Goal: Information Seeking & Learning: Compare options

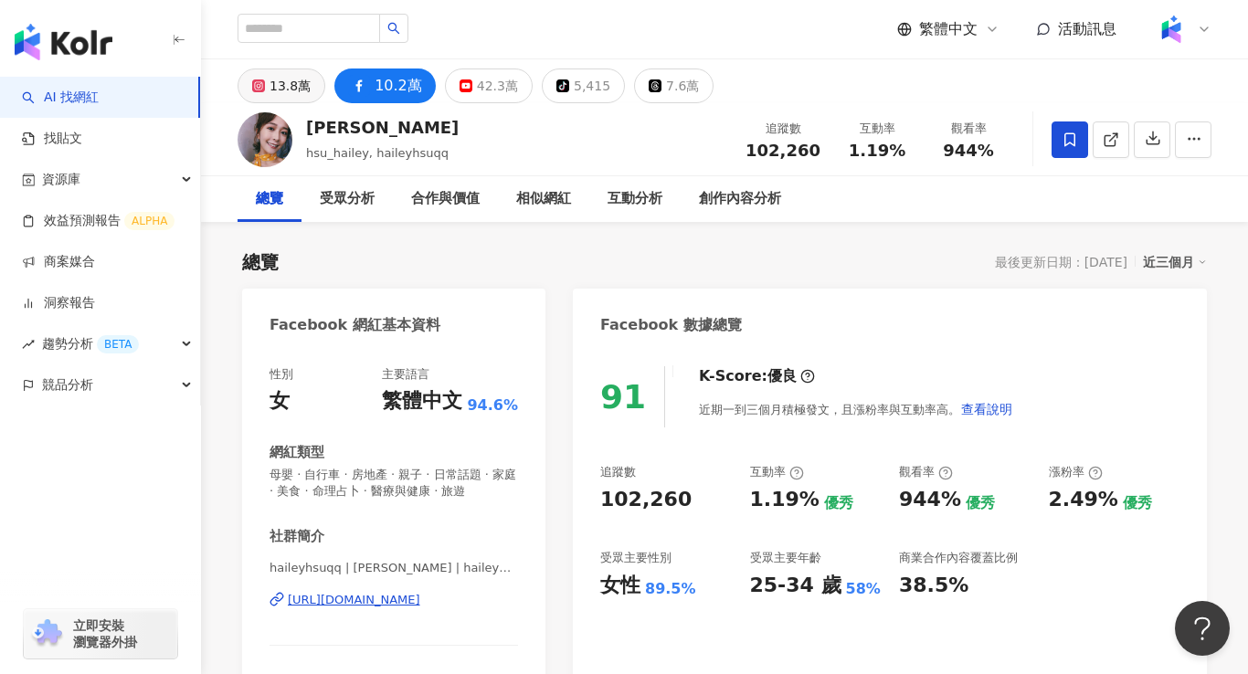
click at [305, 86] on div "13.8萬" at bounding box center [290, 86] width 41 height 26
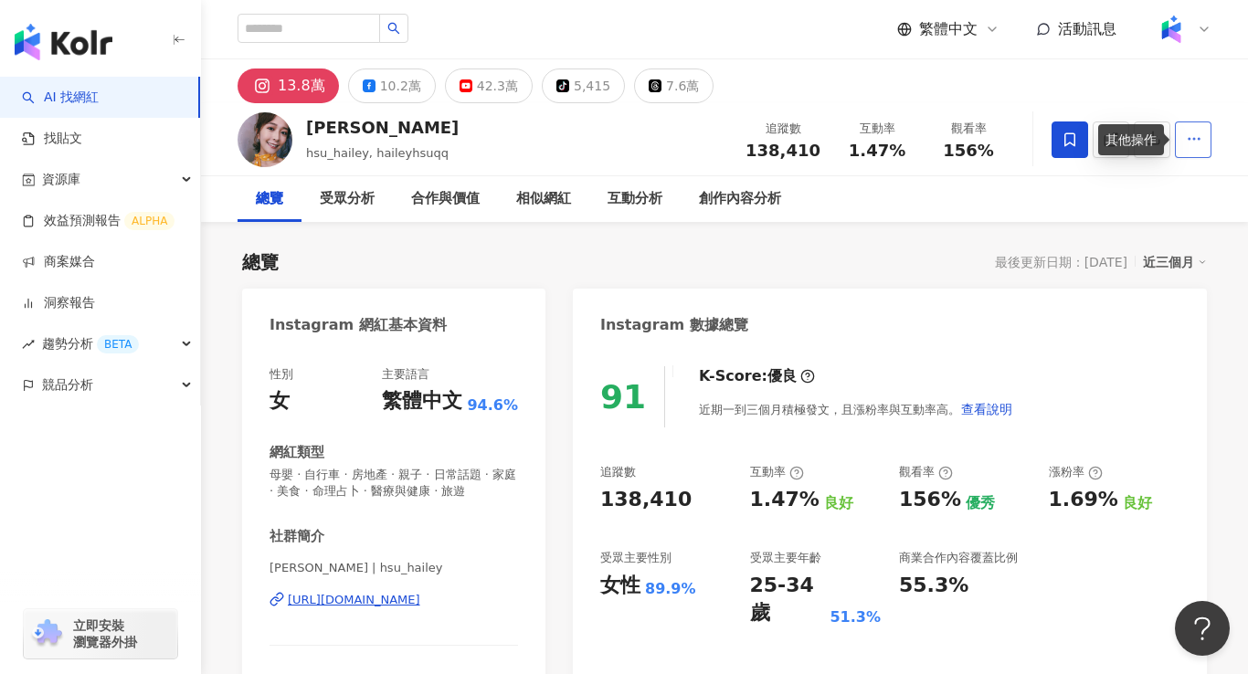
click at [1184, 144] on button "button" at bounding box center [1193, 140] width 37 height 37
click at [73, 182] on span "資源庫" at bounding box center [61, 179] width 38 height 41
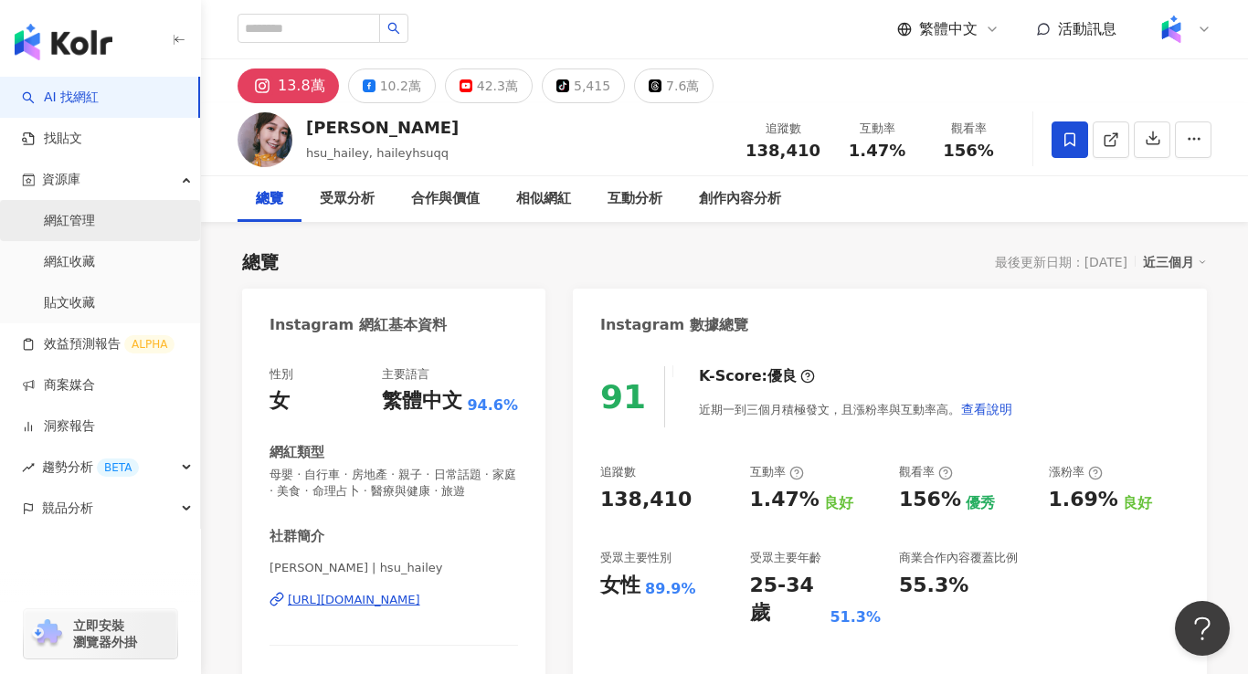
click at [81, 222] on link "網紅管理" at bounding box center [69, 221] width 51 height 18
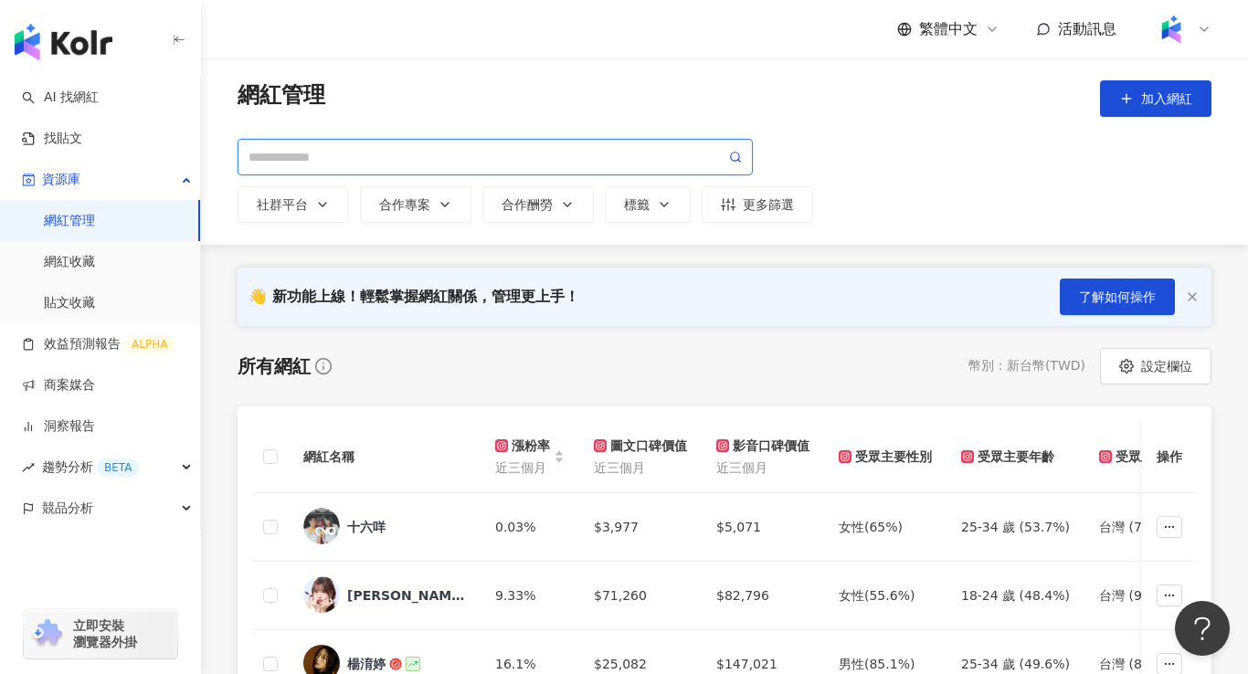
click at [317, 156] on input "search" at bounding box center [487, 157] width 477 height 20
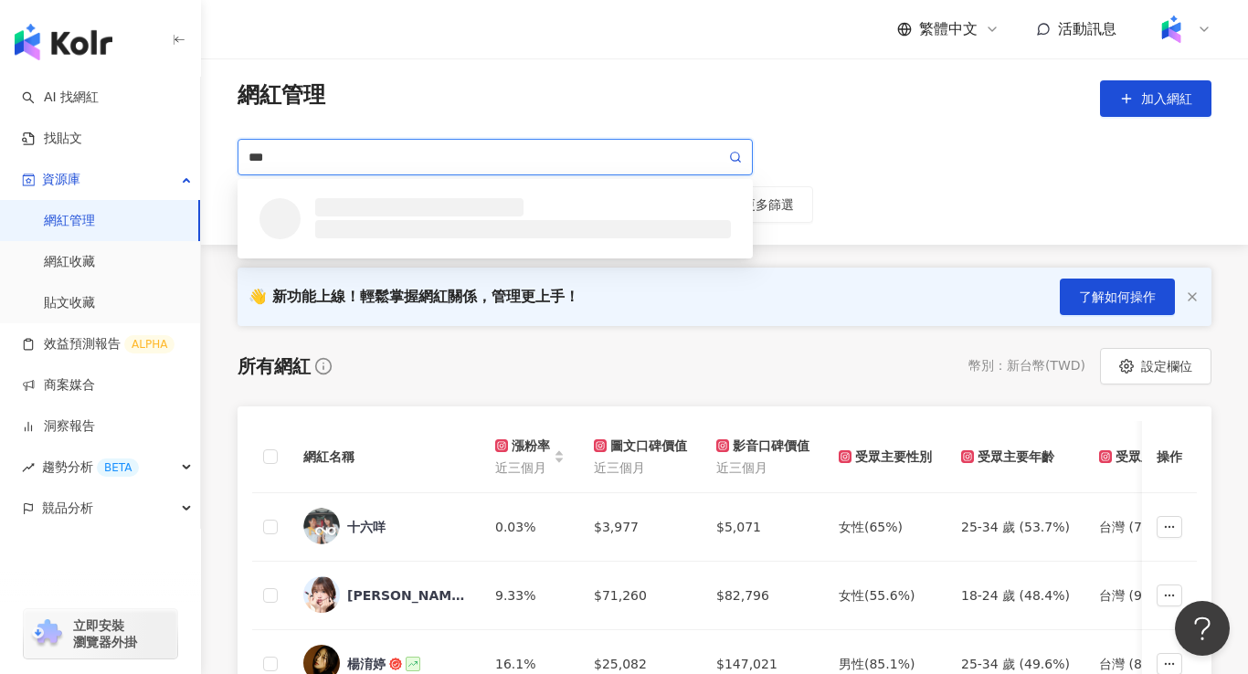
type input "**"
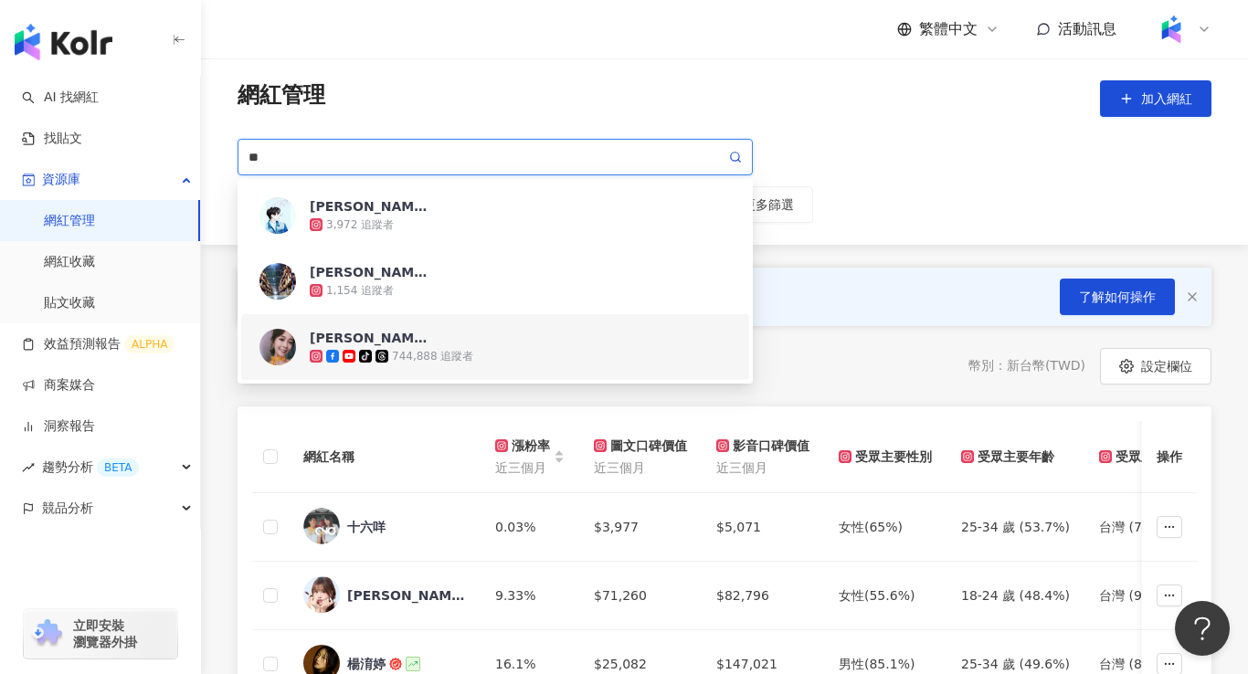
click at [415, 353] on div "744,888 追蹤者" at bounding box center [432, 357] width 81 height 16
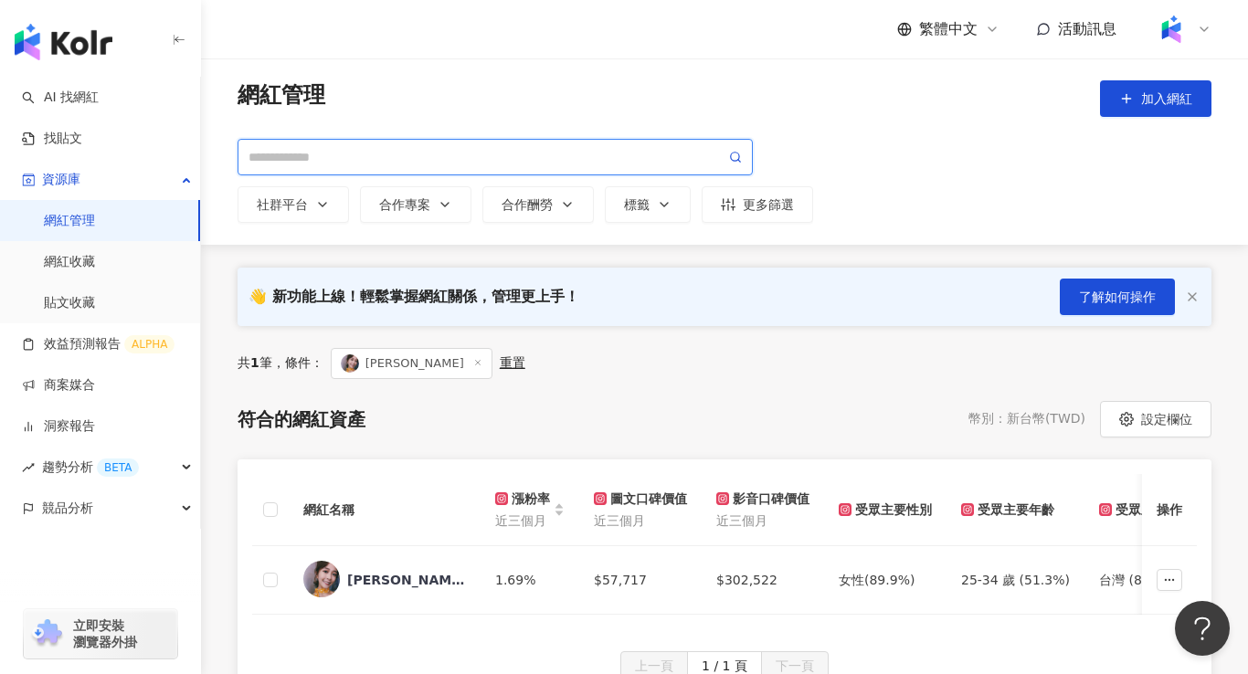
click at [456, 159] on input "search" at bounding box center [487, 157] width 477 height 20
click at [390, 147] on input "search" at bounding box center [487, 157] width 477 height 20
type input "****"
click at [373, 161] on input "****" at bounding box center [487, 157] width 477 height 20
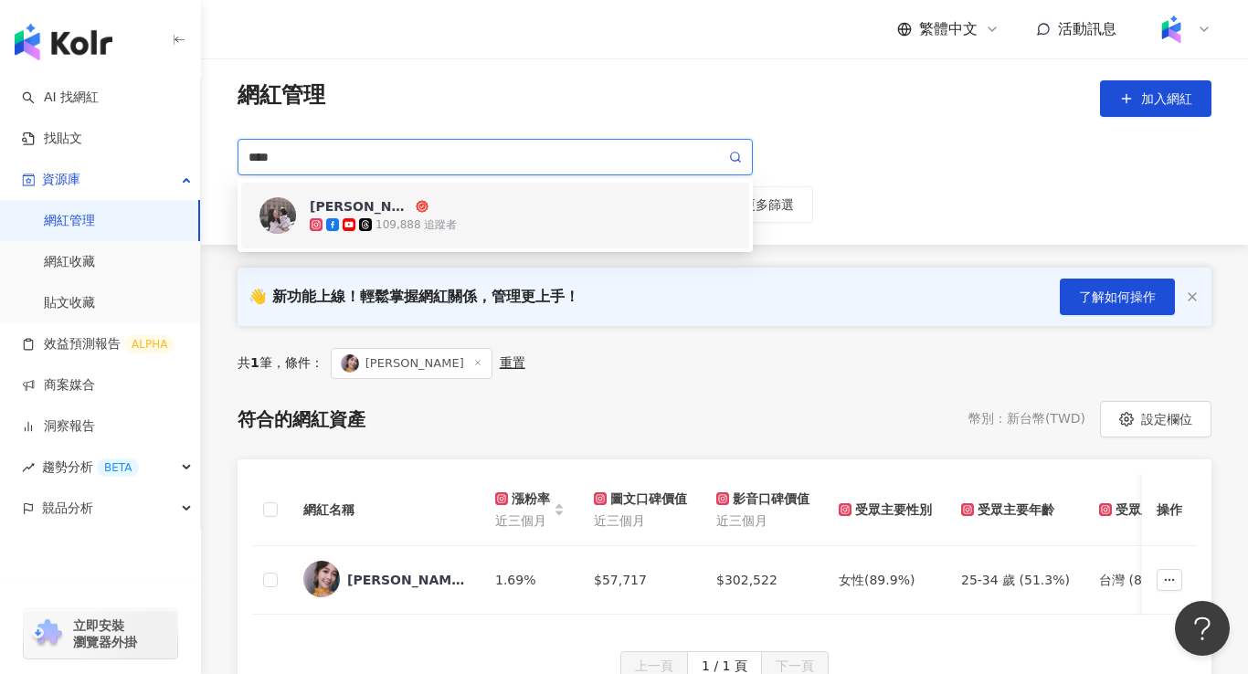
click at [364, 198] on div "[PERSON_NAME]小姐 [PERSON_NAME]" at bounding box center [361, 206] width 102 height 18
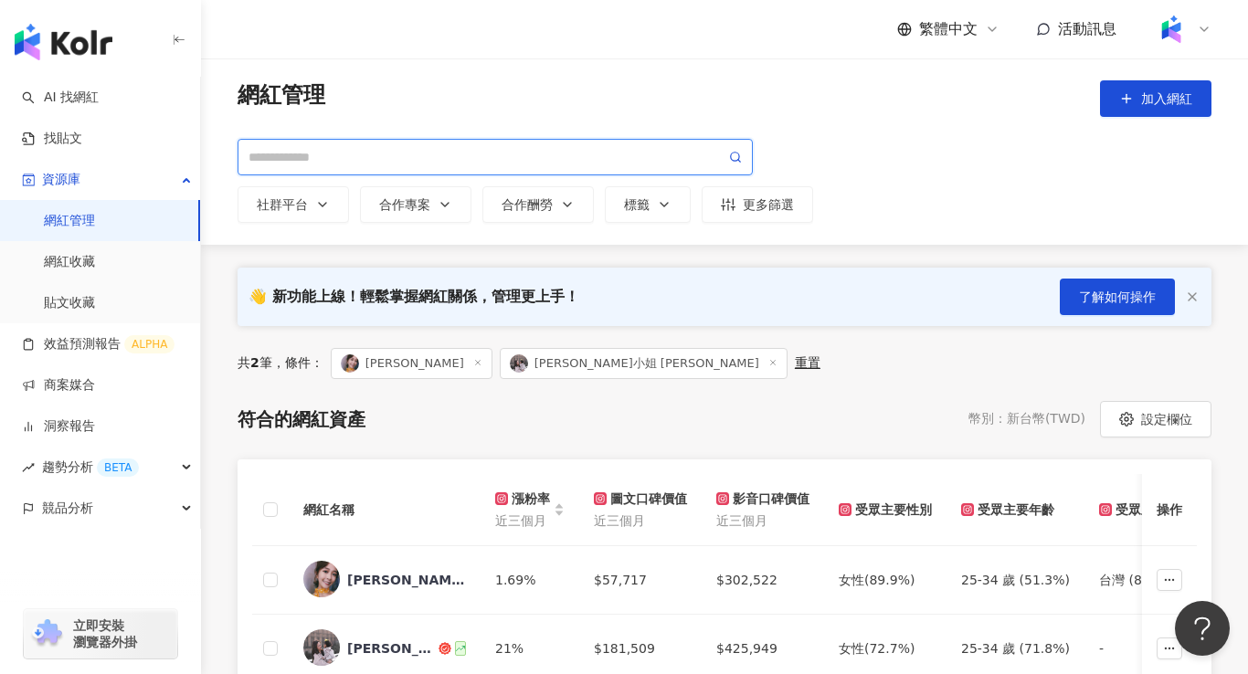
click at [465, 158] on input "search" at bounding box center [487, 157] width 477 height 20
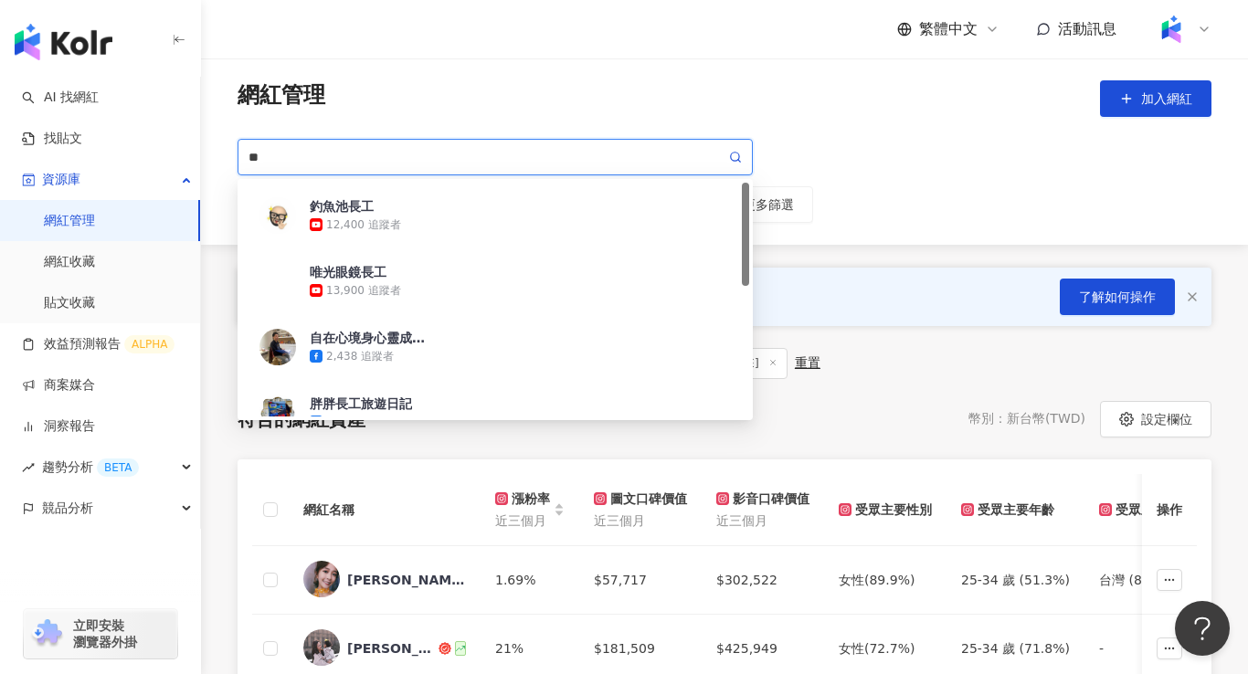
type input "*"
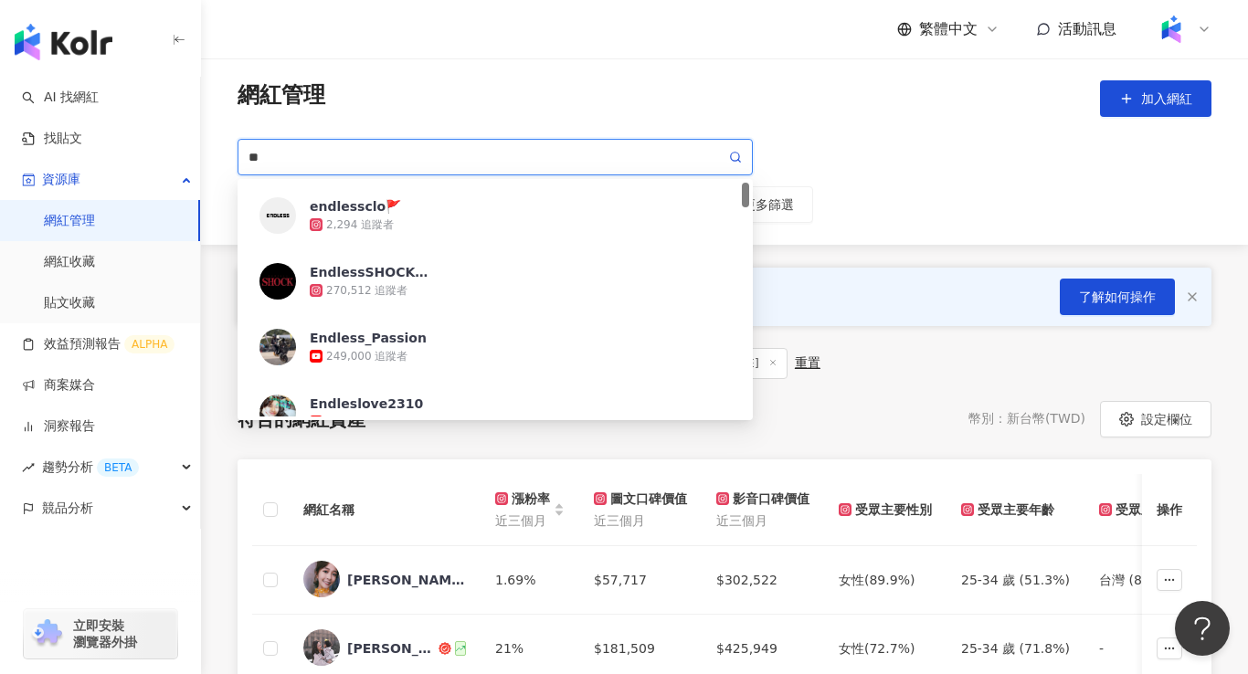
type input "*"
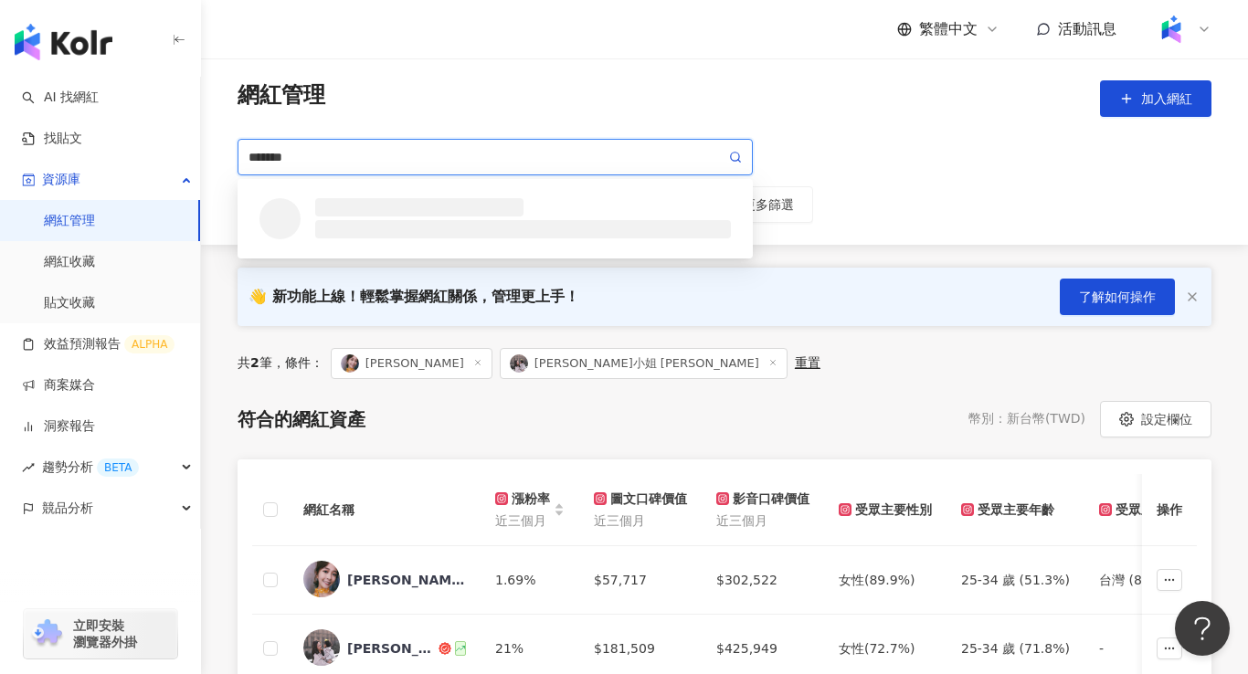
type input "********"
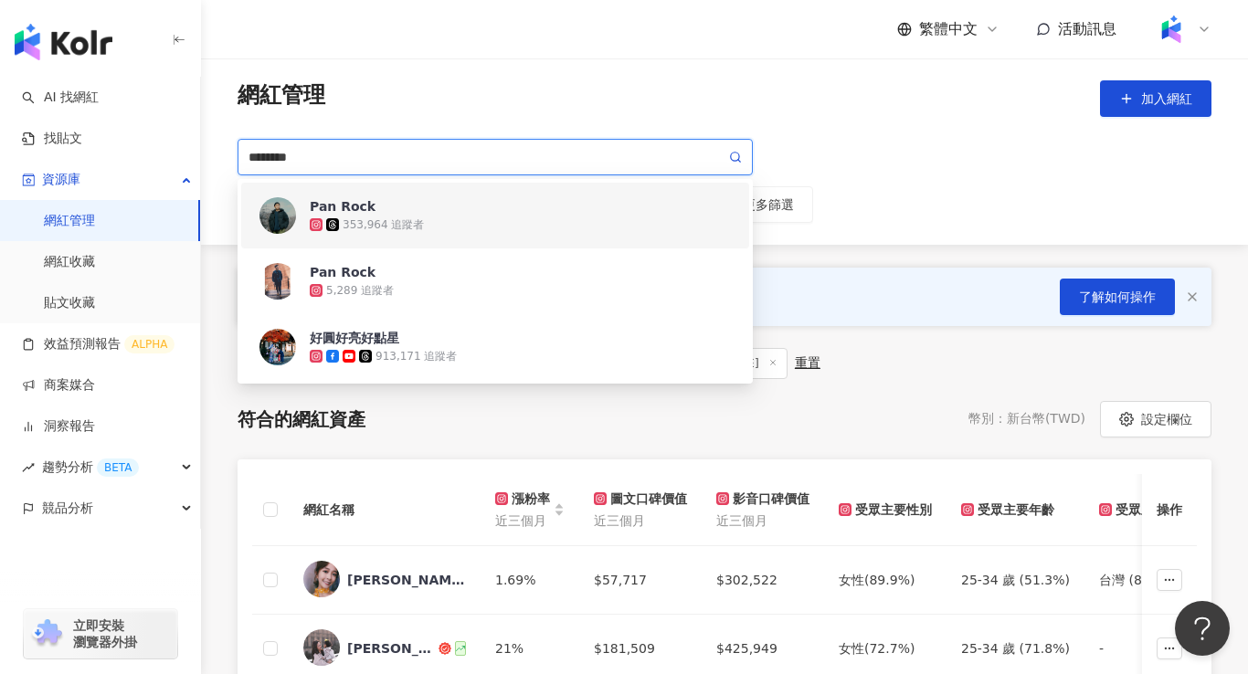
click at [441, 217] on div "353,964 追蹤者" at bounding box center [520, 225] width 421 height 18
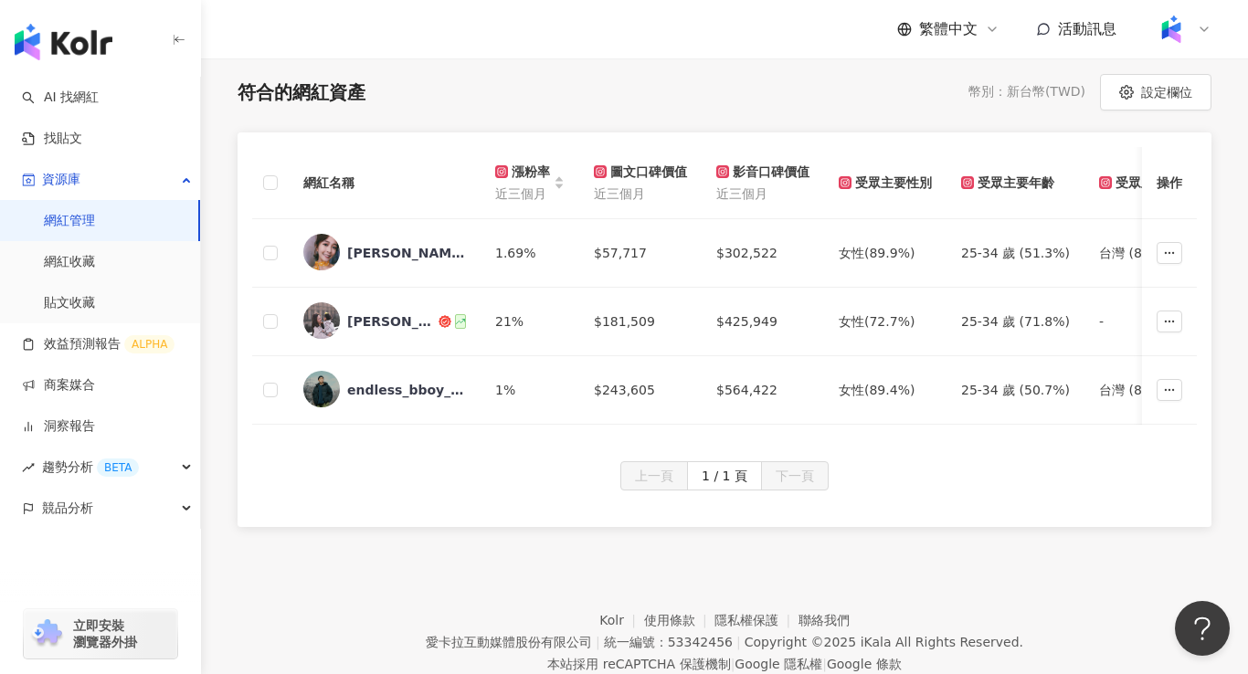
scroll to position [329, 0]
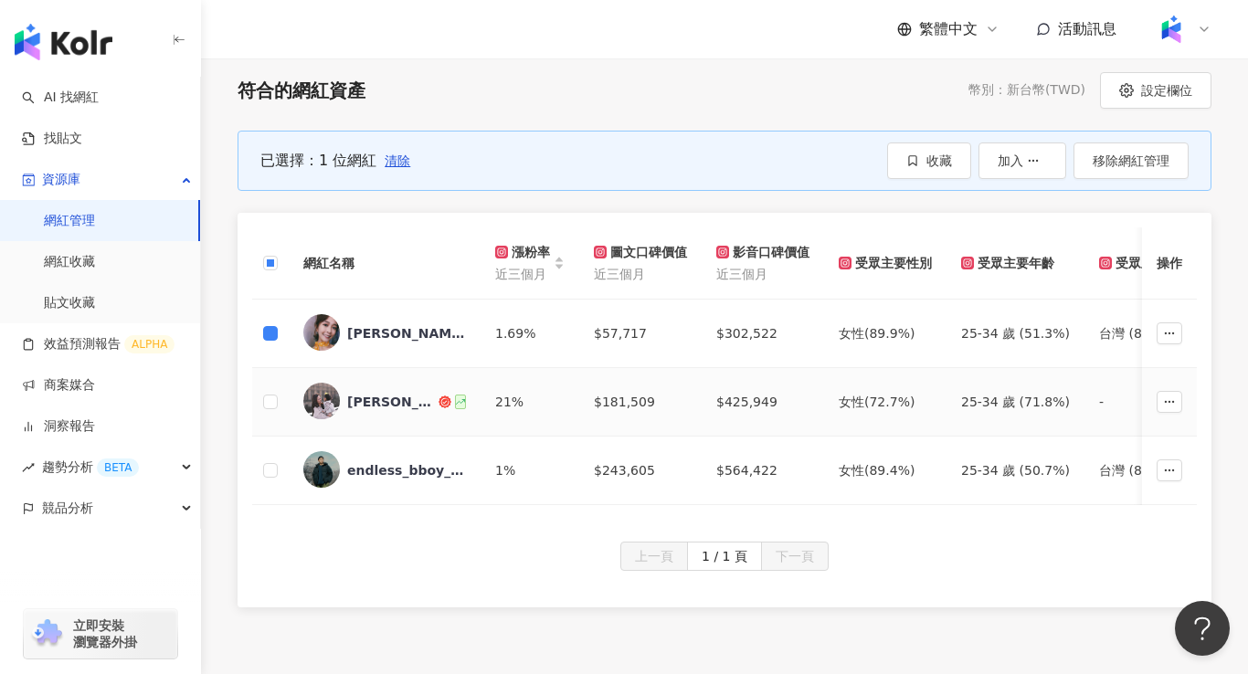
click at [271, 389] on td at bounding box center [270, 402] width 37 height 69
click at [262, 467] on td at bounding box center [270, 471] width 37 height 69
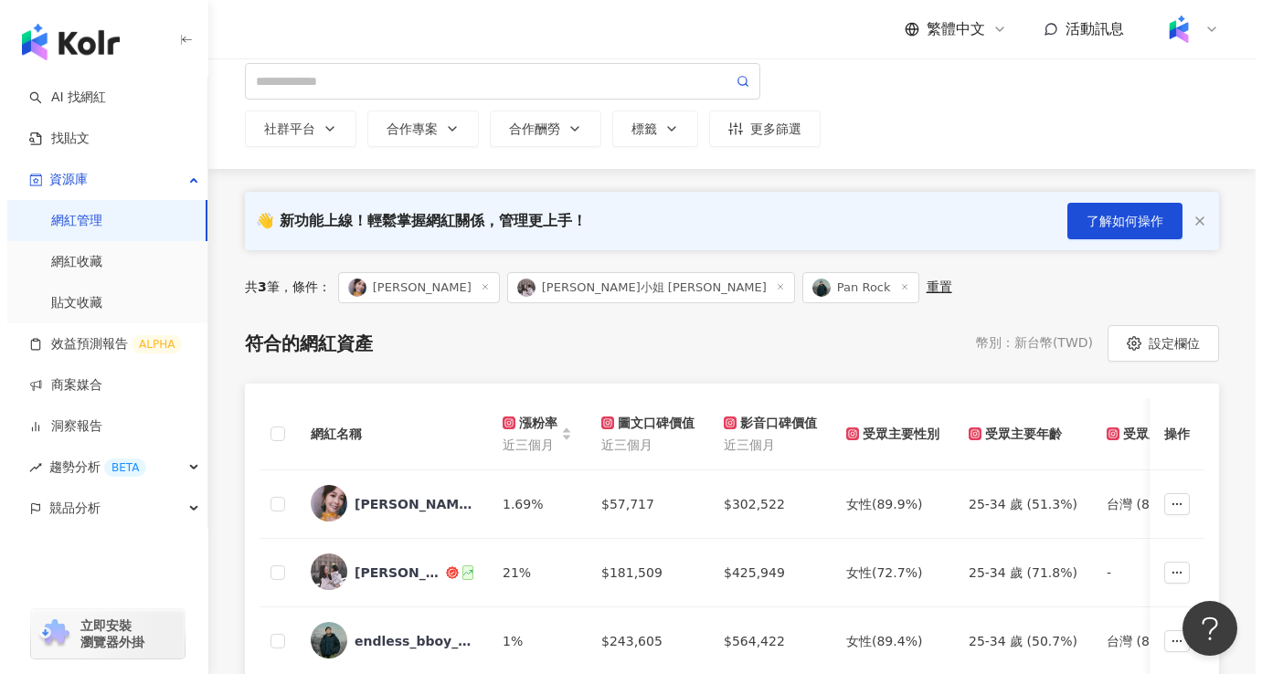
scroll to position [110, 0]
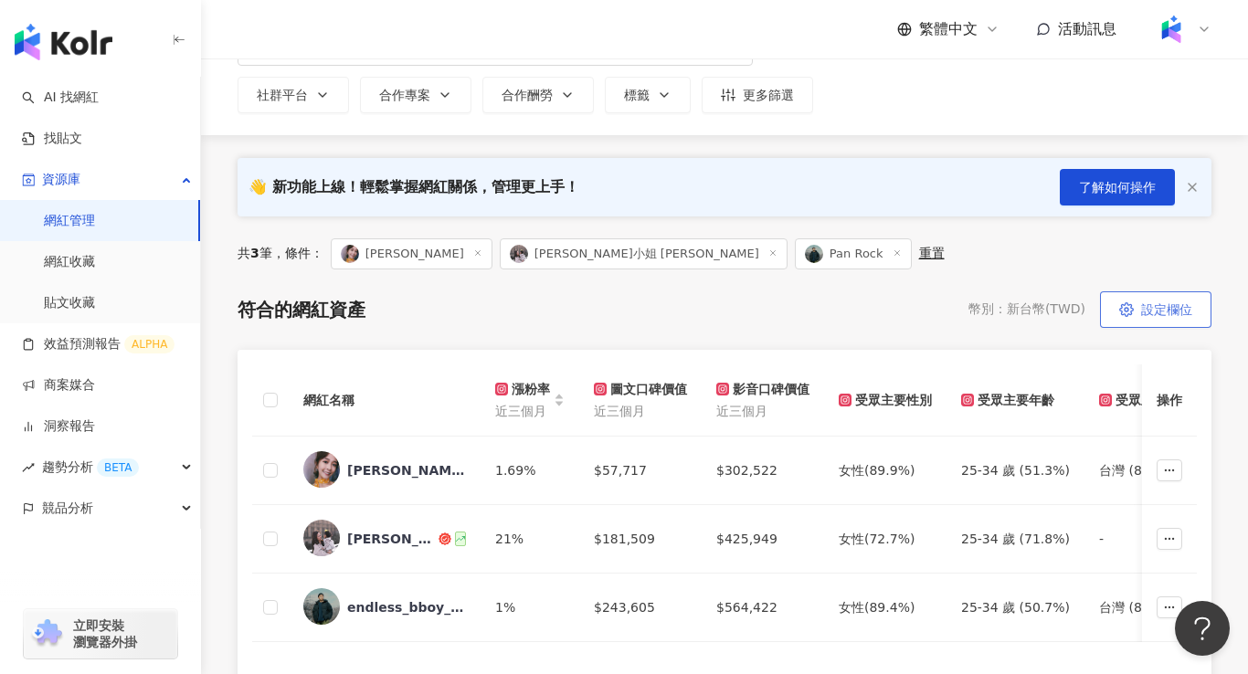
click at [1186, 308] on span "設定欄位" at bounding box center [1167, 310] width 51 height 15
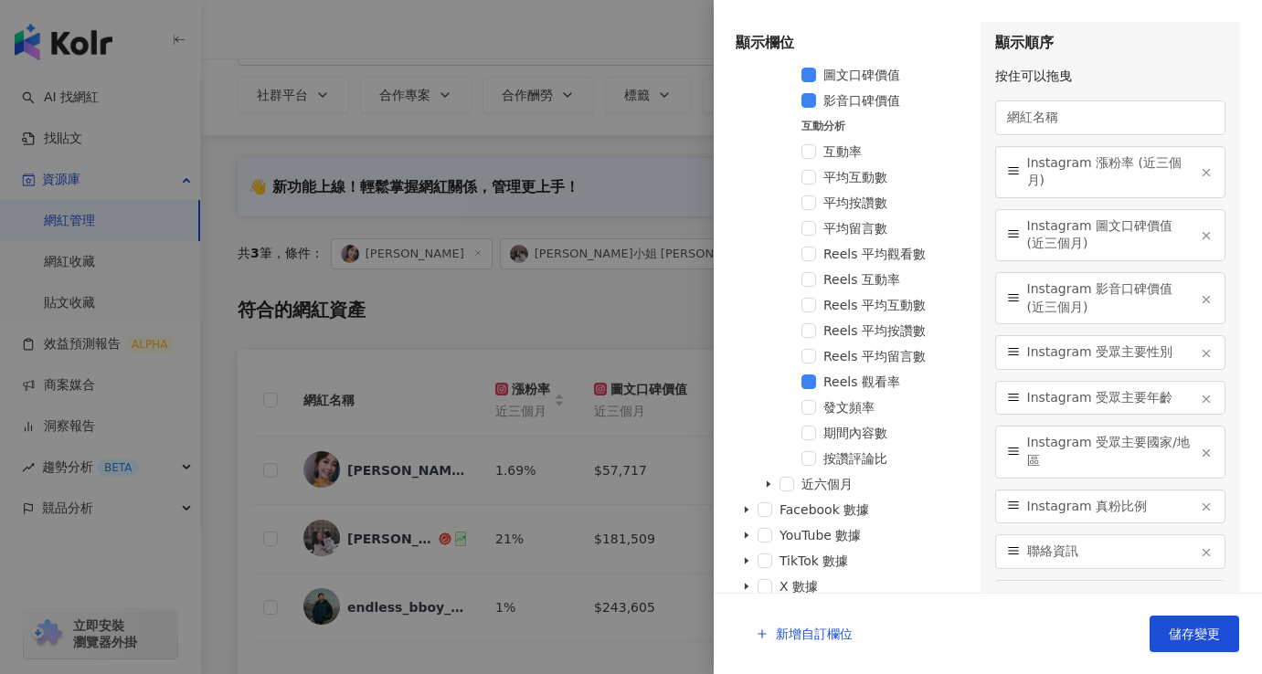
scroll to position [1112, 0]
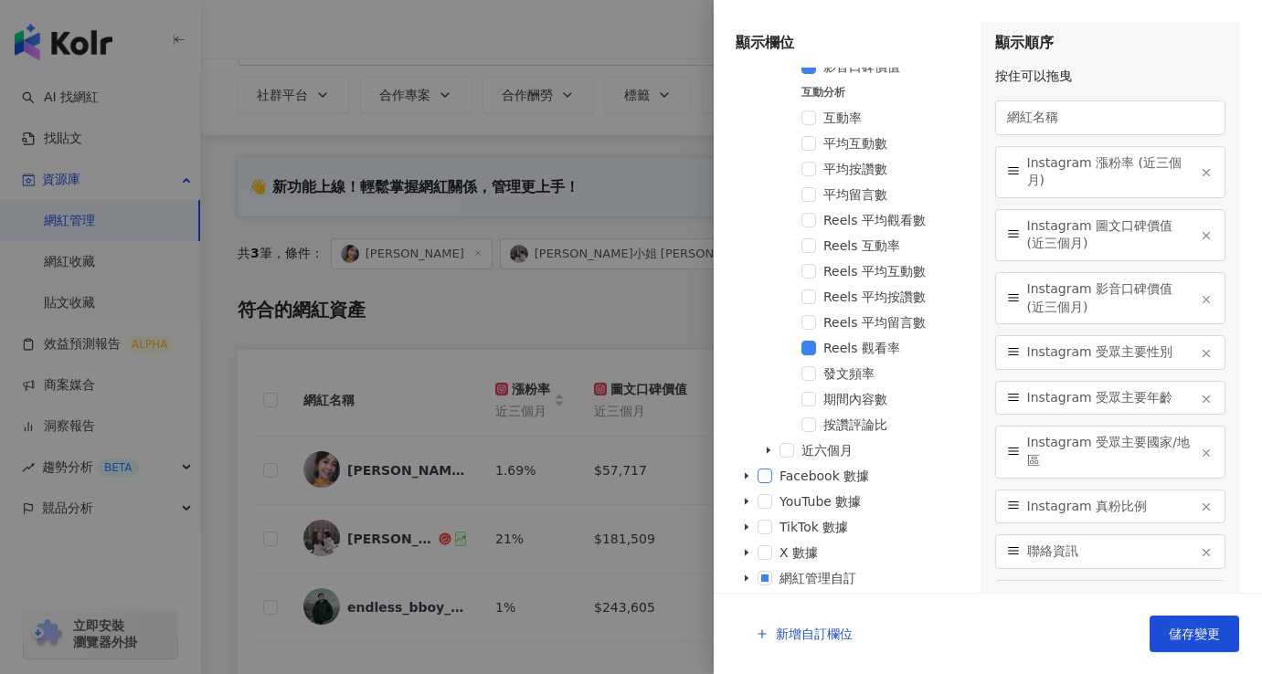
click at [766, 477] on span at bounding box center [765, 476] width 15 height 15
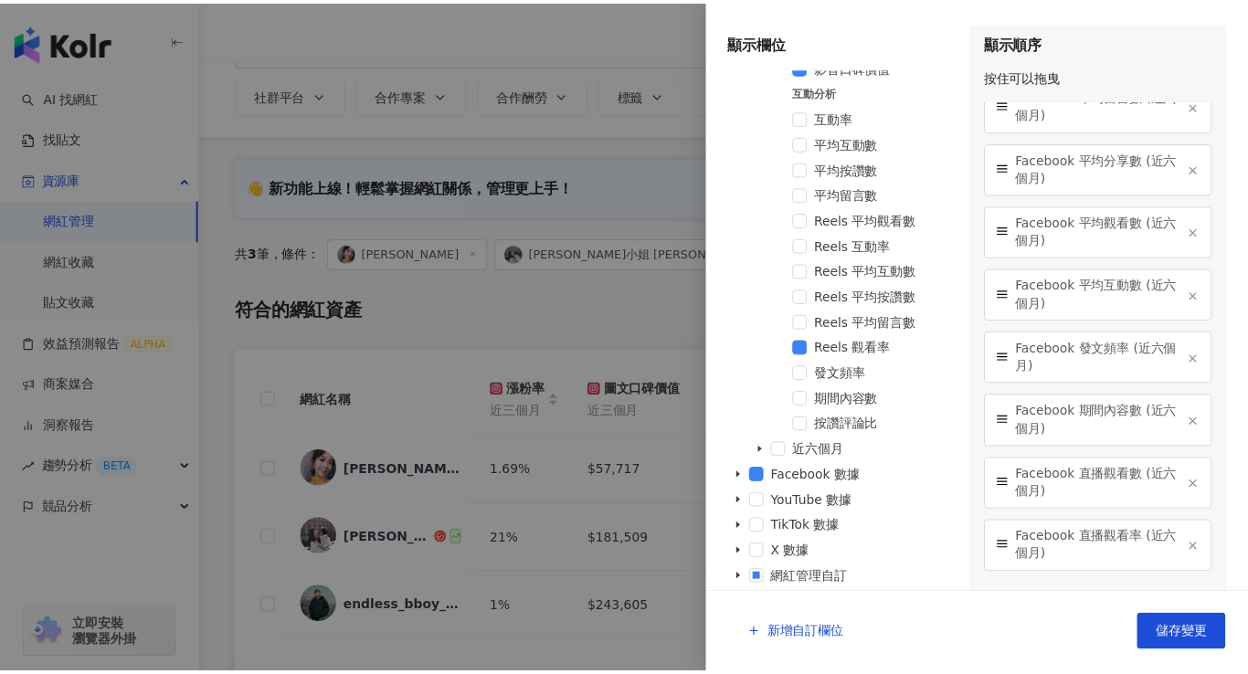
scroll to position [3287, 0]
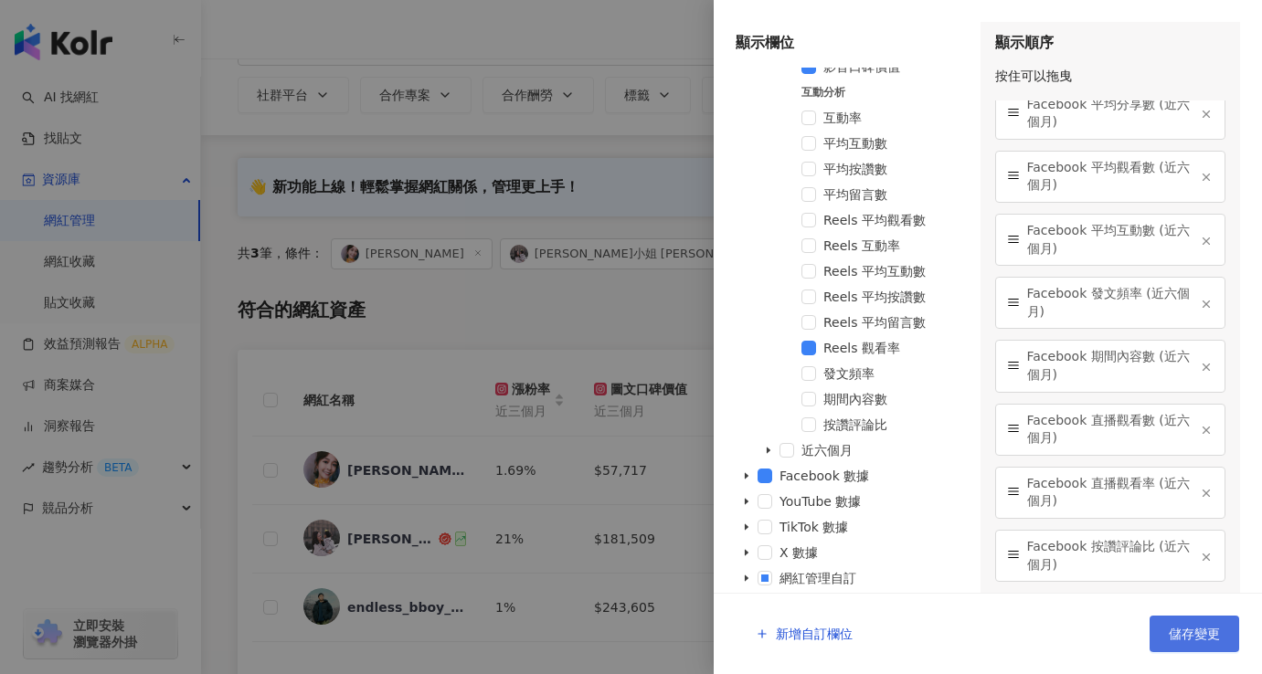
click at [1179, 635] on span "儲存變更" at bounding box center [1194, 634] width 51 height 15
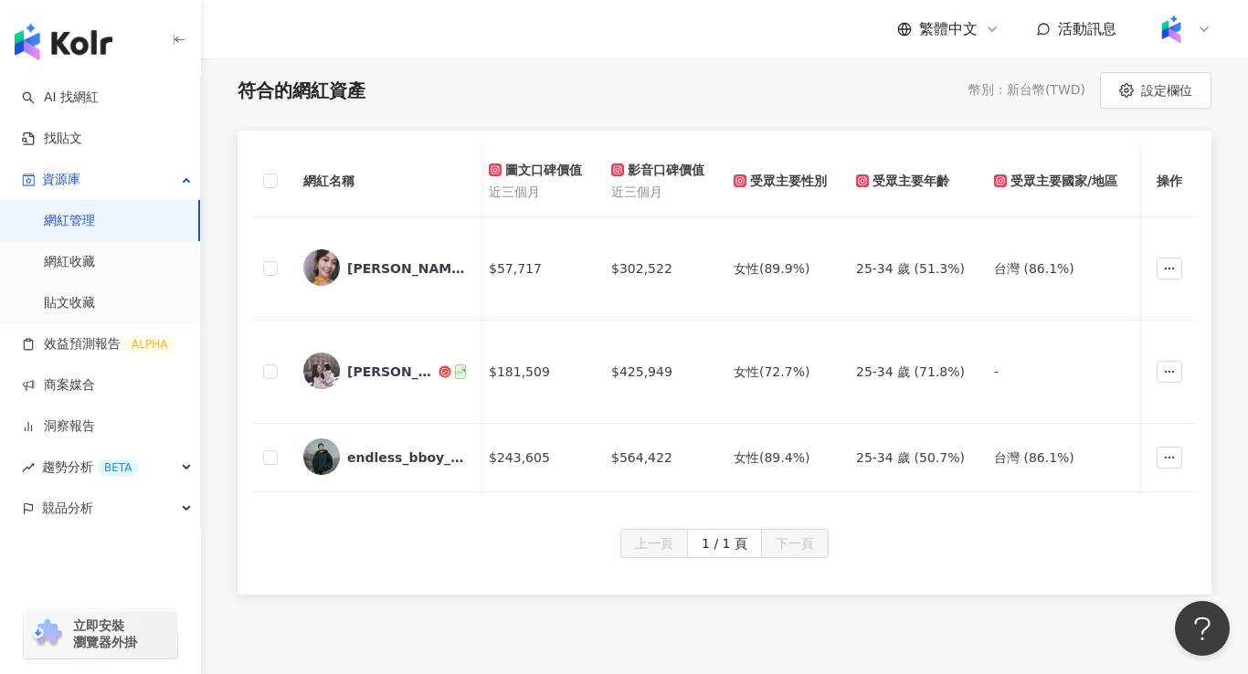
scroll to position [0, 0]
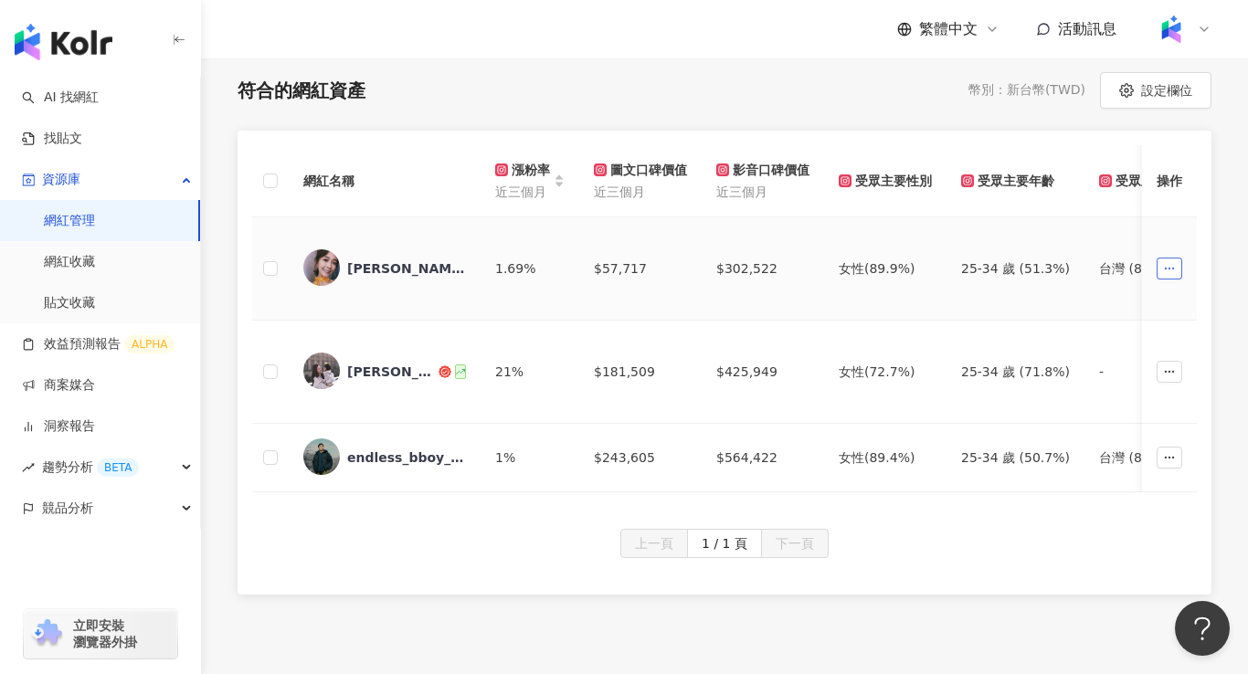
click at [1173, 266] on icon "button" at bounding box center [1169, 268] width 13 height 13
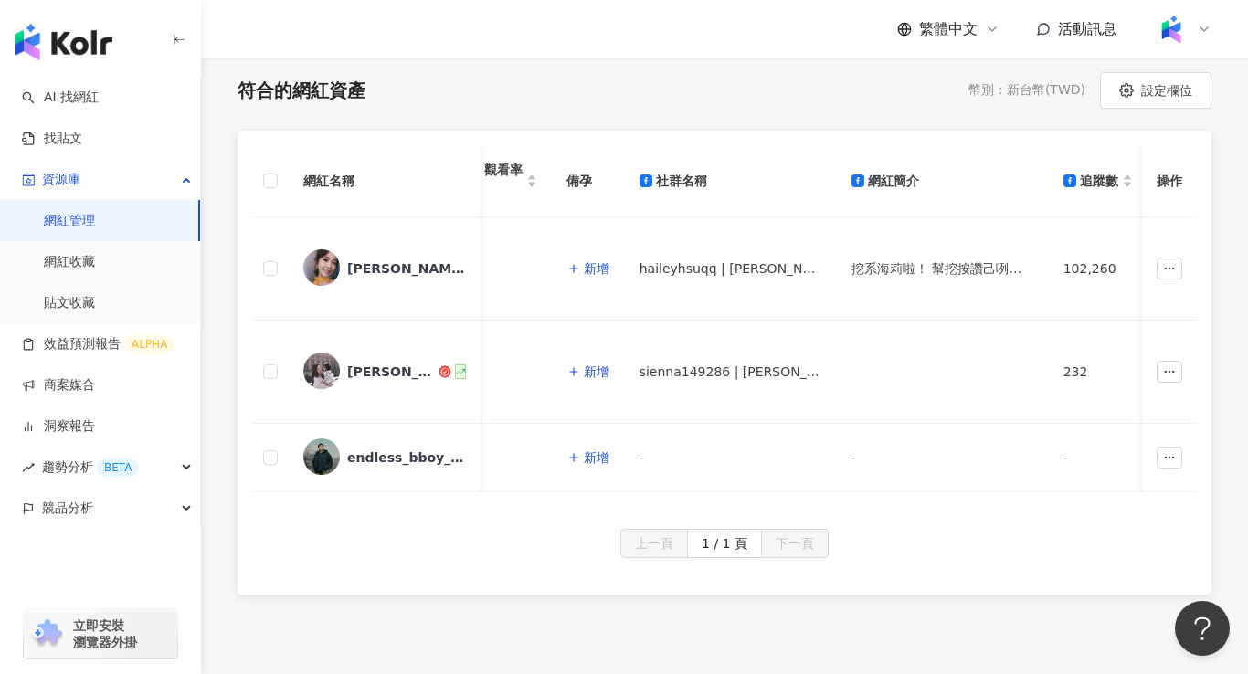
scroll to position [0, 1300]
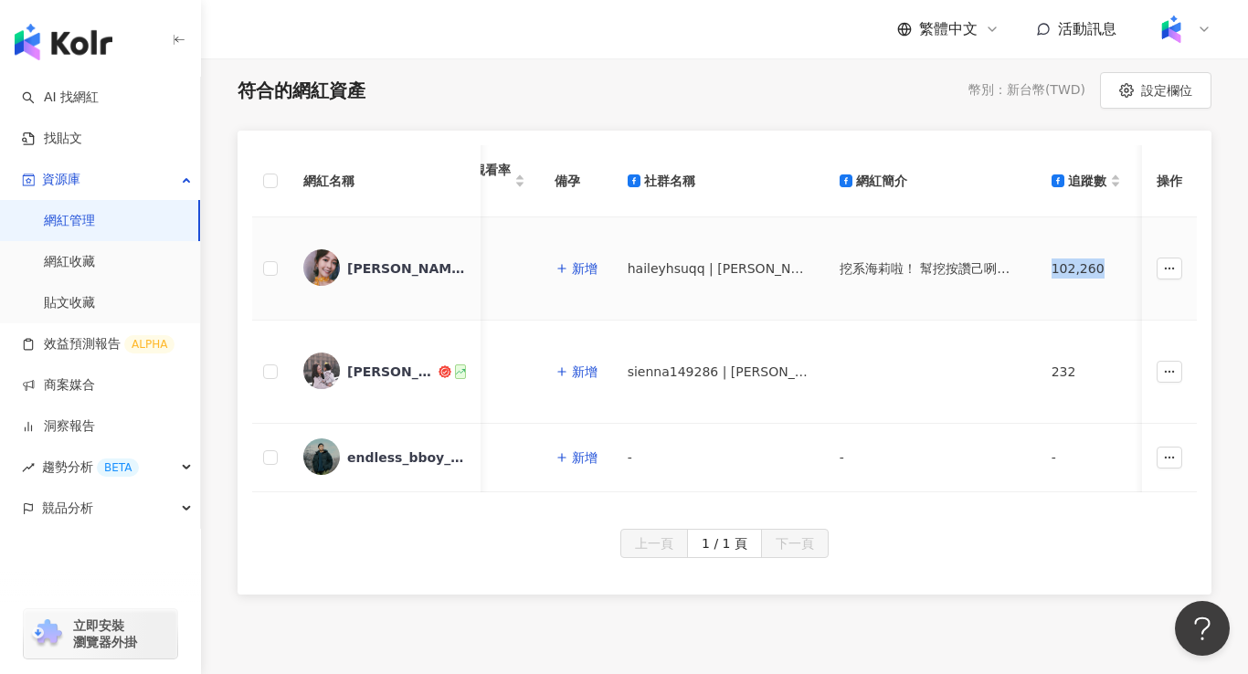
drag, startPoint x: 927, startPoint y: 271, endPoint x: 978, endPoint y: 270, distance: 51.2
click at [1052, 270] on div "102,260" at bounding box center [1086, 269] width 69 height 20
copy div "102,260"
drag, startPoint x: 925, startPoint y: 370, endPoint x: 948, endPoint y: 371, distance: 22.9
click at [1037, 371] on td "232" at bounding box center [1086, 372] width 99 height 103
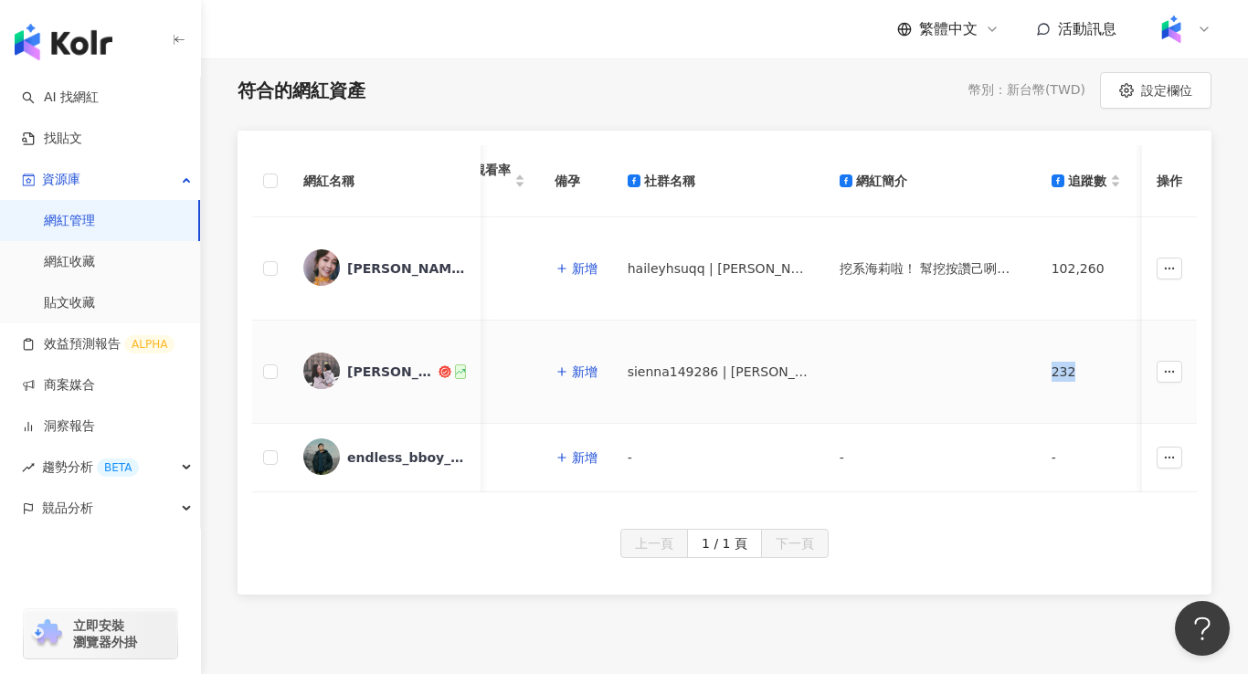
copy div "232"
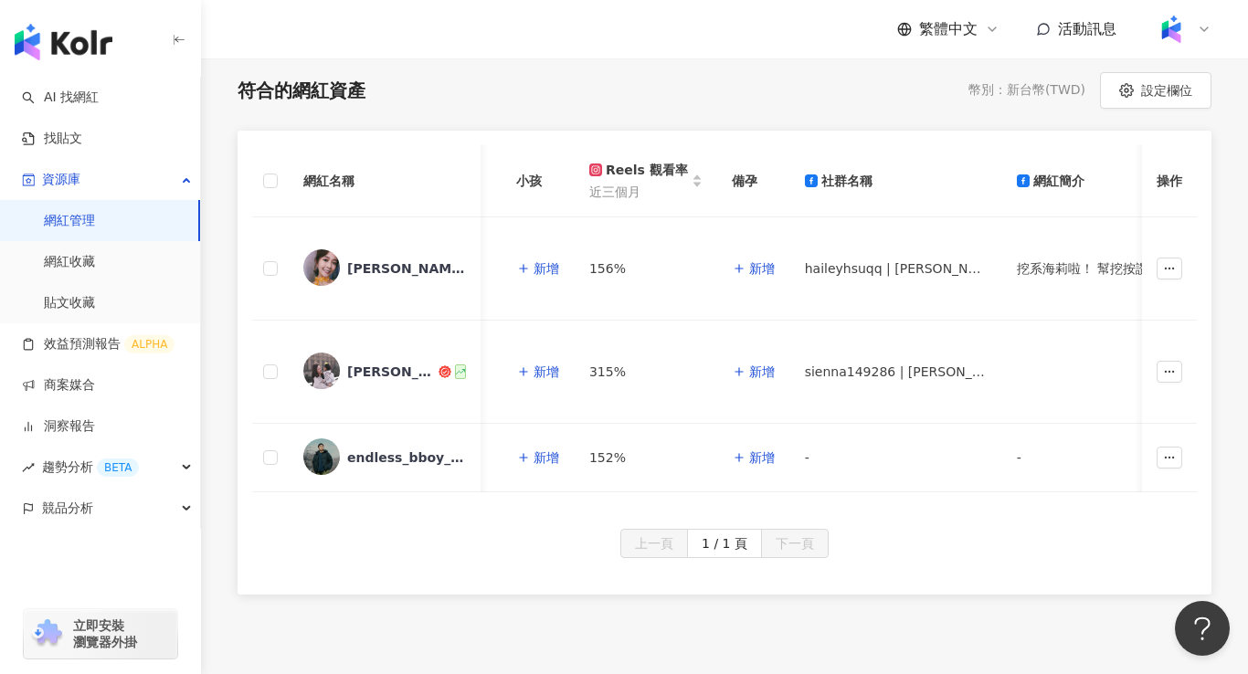
scroll to position [0, 1280]
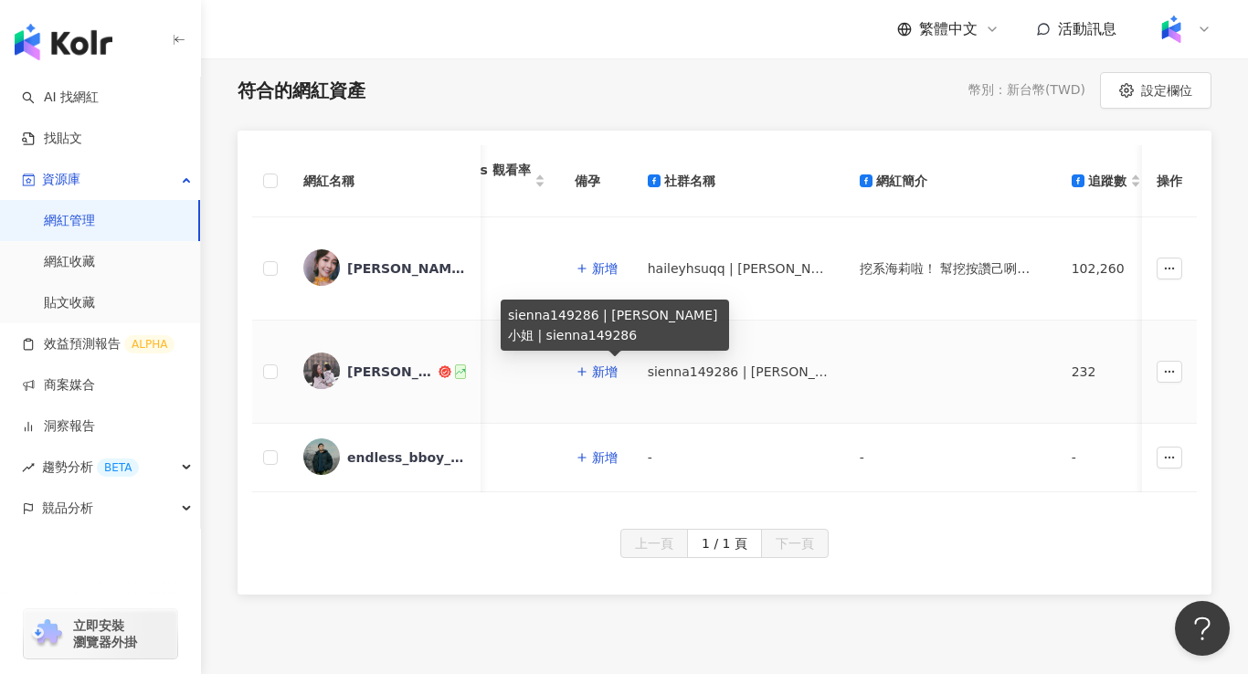
click at [648, 377] on span "sienna149286 | [PERSON_NAME]小姐 | sienna149286" at bounding box center [739, 372] width 183 height 20
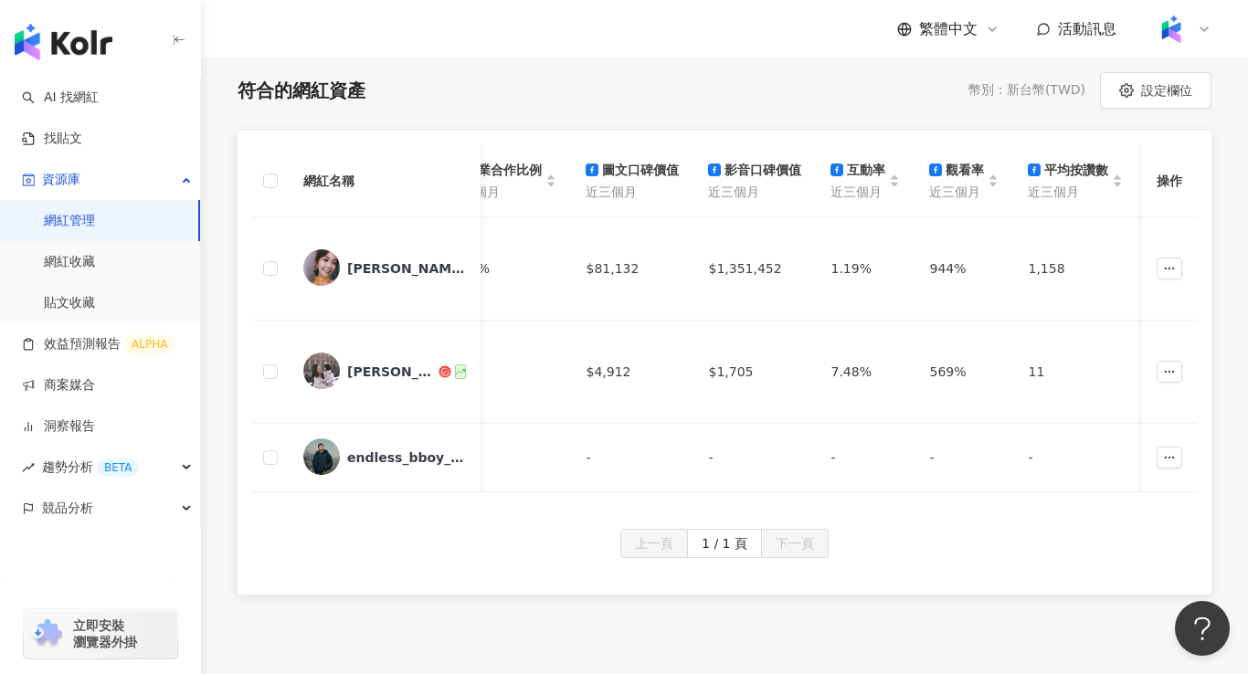
scroll to position [0, 3884]
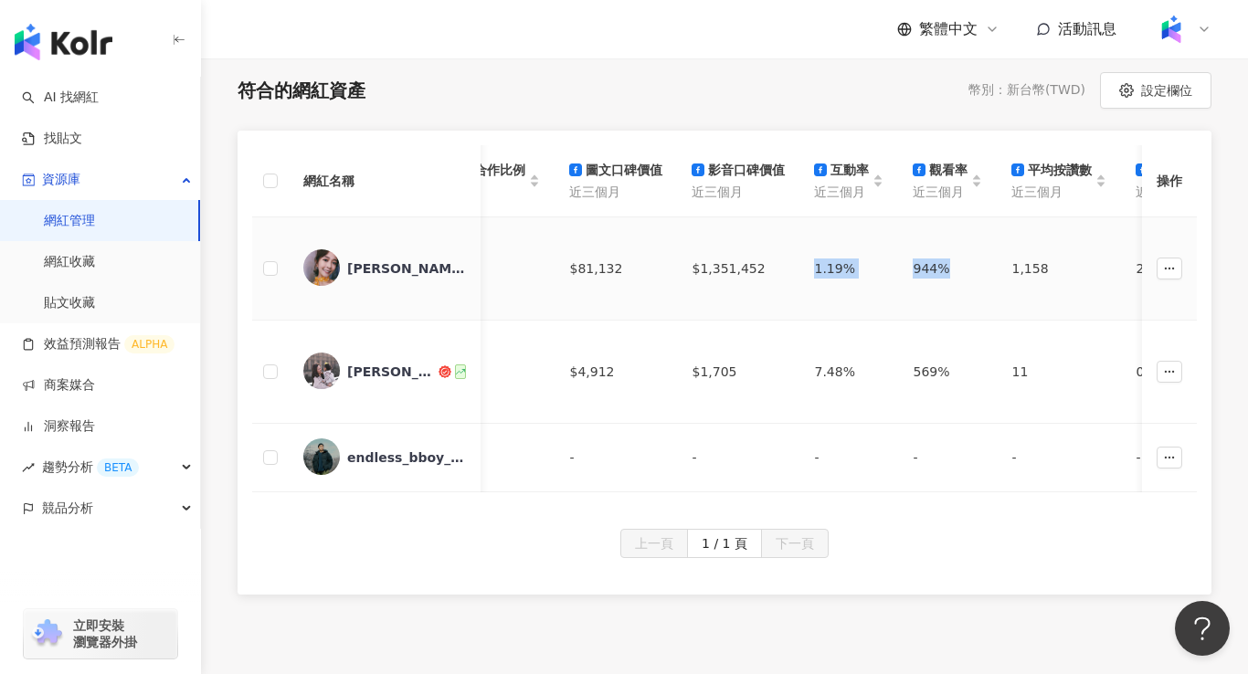
drag, startPoint x: 665, startPoint y: 270, endPoint x: 807, endPoint y: 262, distance: 141.8
click at [807, 262] on tr "[PERSON_NAME] 1.69% $57,717 $302,522 女性 (89.9%) 25-34 歲 (51.3%) 台灣 (86.1%) 78% …" at bounding box center [619, 269] width 8502 height 103
copy tr "1.19% 944%"
drag, startPoint x: 664, startPoint y: 363, endPoint x: 818, endPoint y: 378, distance: 155.2
click at [818, 378] on tr "[PERSON_NAME]小姐 [PERSON_NAME] 21% $181,509 $425,949 女性 (72.7%) 25-34 歲 (71.8%) …" at bounding box center [619, 372] width 8502 height 103
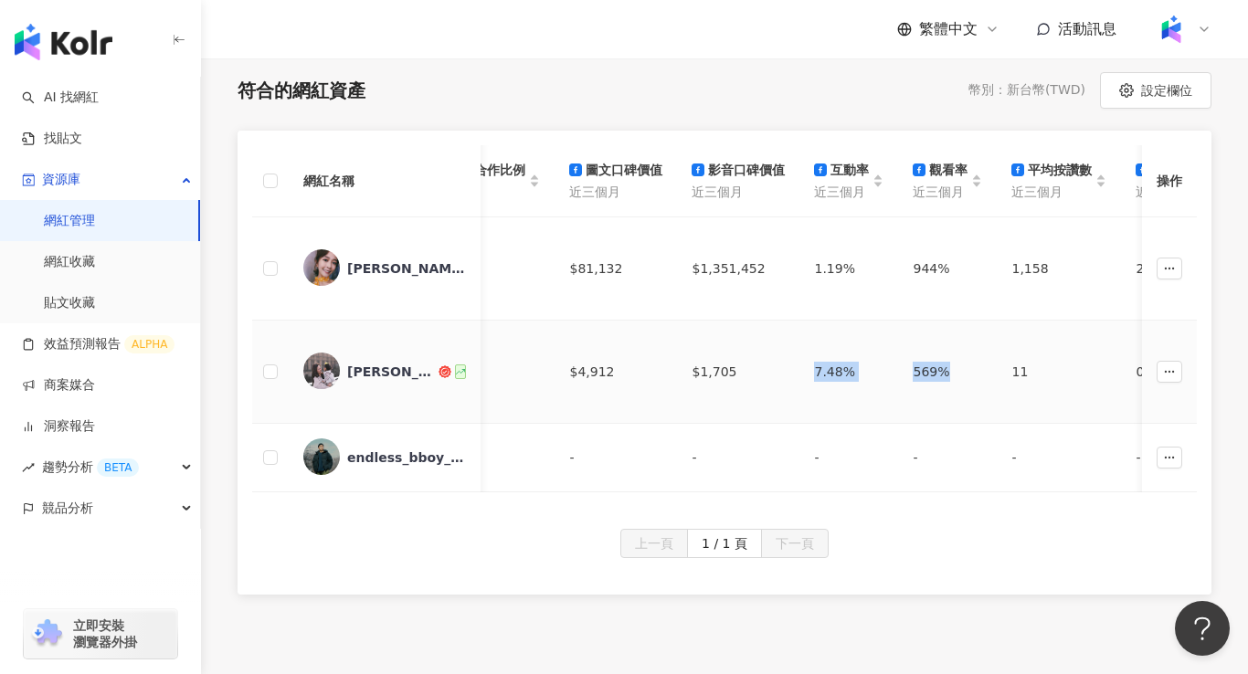
copy tr "7.48% 569%"
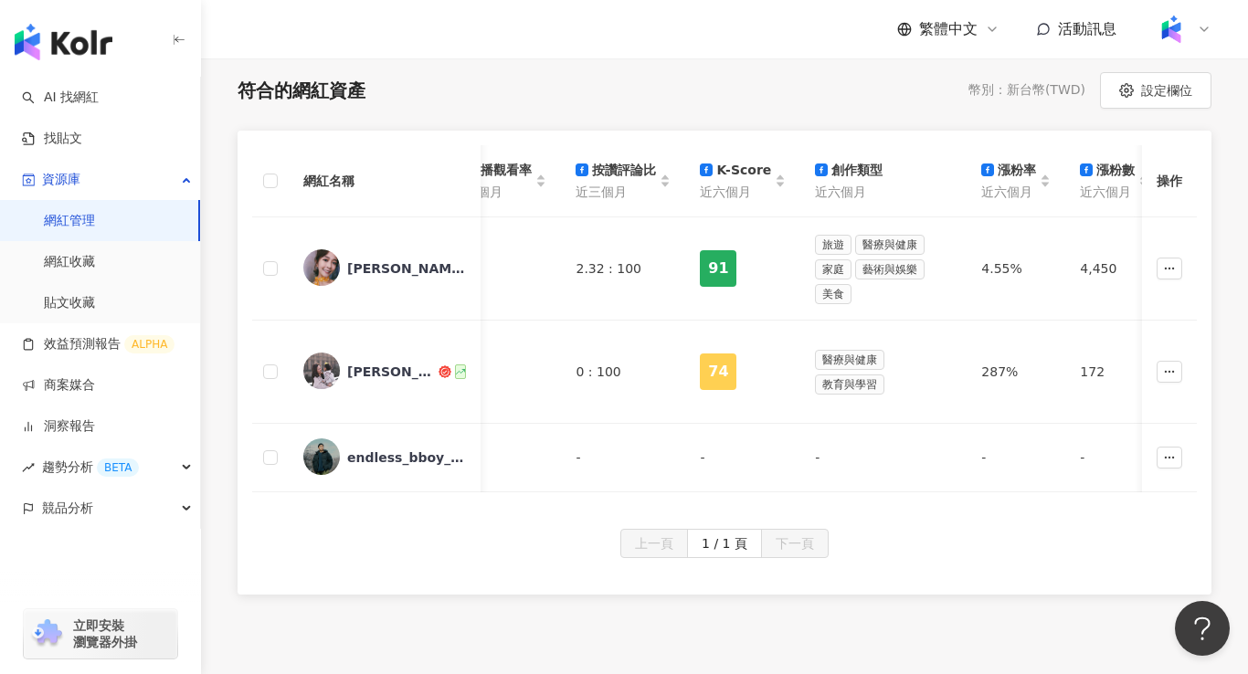
scroll to position [0, 5475]
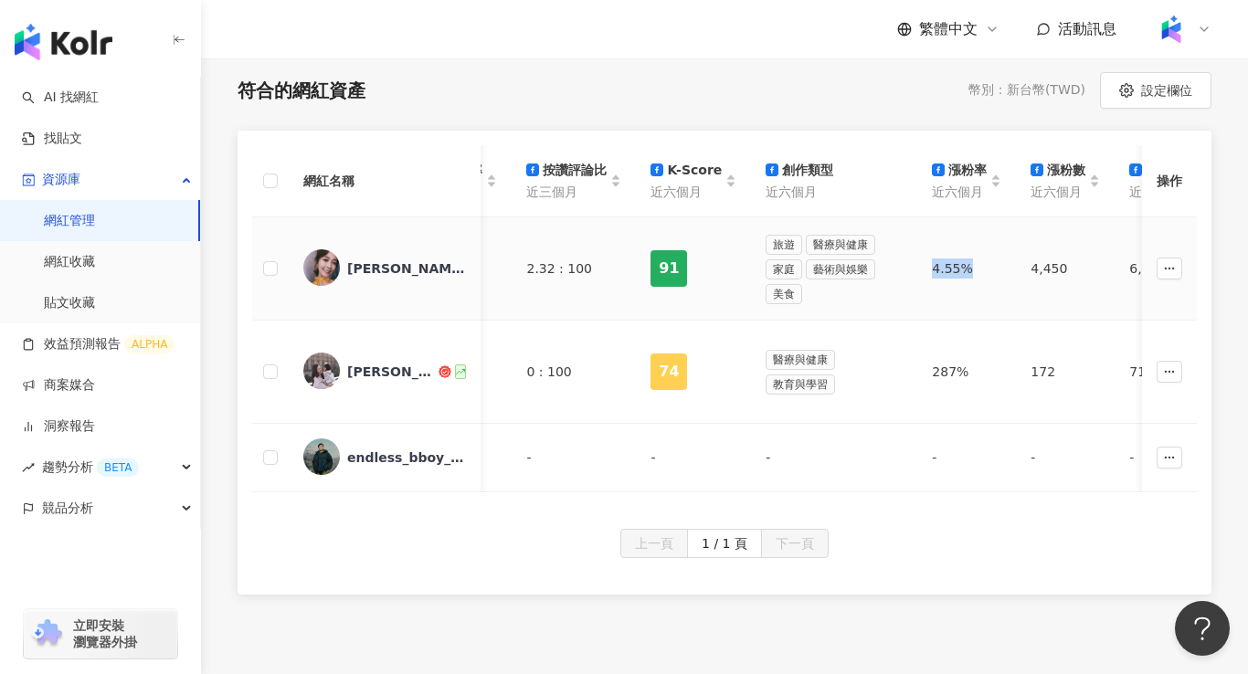
drag, startPoint x: 781, startPoint y: 267, endPoint x: 823, endPoint y: 269, distance: 43.0
click at [932, 269] on div "4.55%" at bounding box center [966, 269] width 69 height 20
copy div "4.55%"
drag, startPoint x: 782, startPoint y: 377, endPoint x: 812, endPoint y: 377, distance: 29.2
click at [932, 377] on div "287%" at bounding box center [966, 372] width 69 height 20
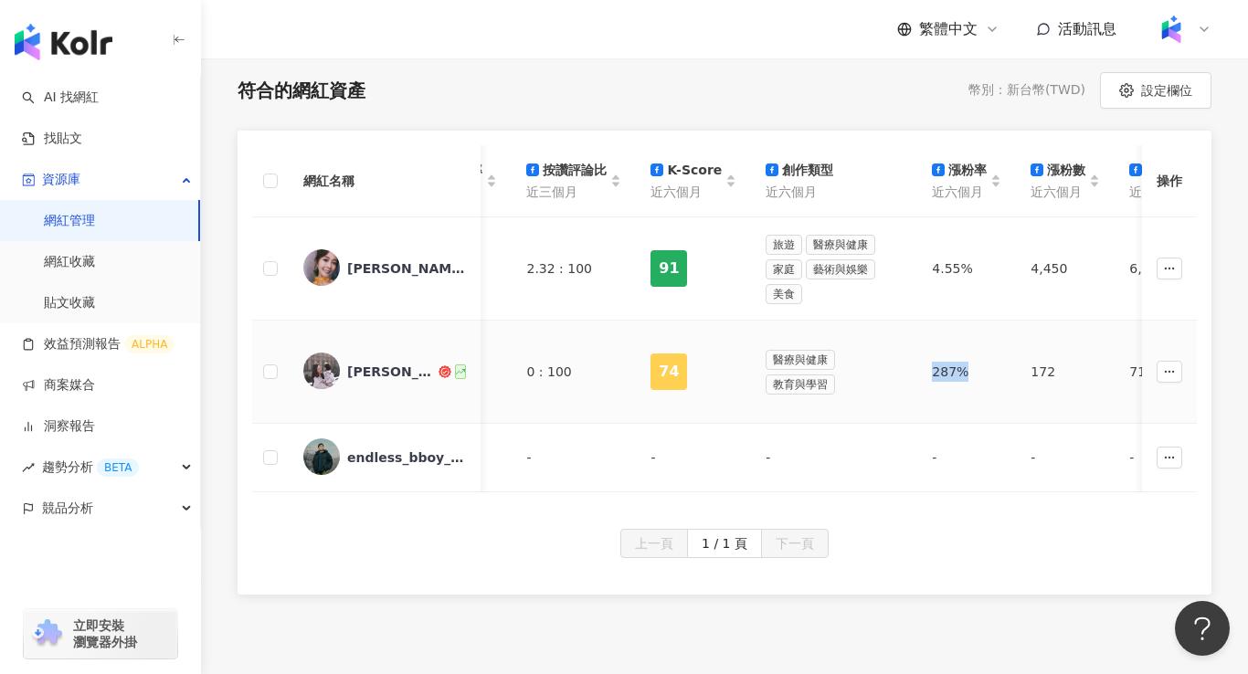
copy div "287%"
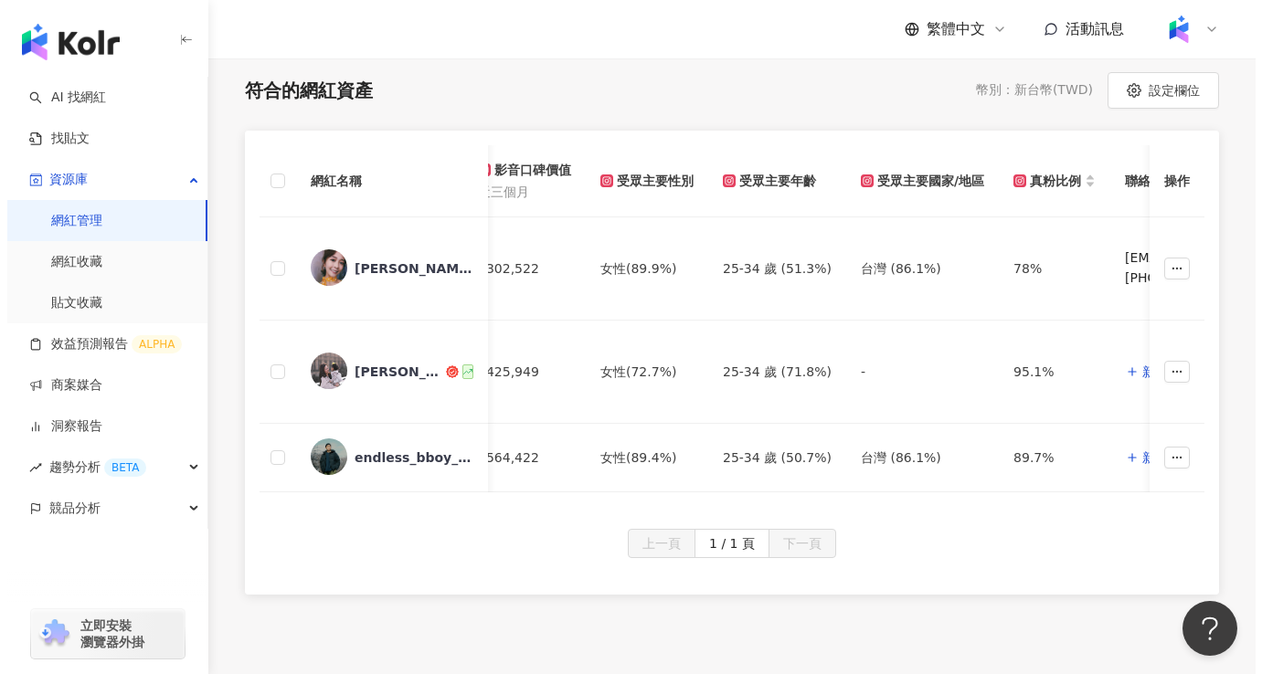
scroll to position [0, 0]
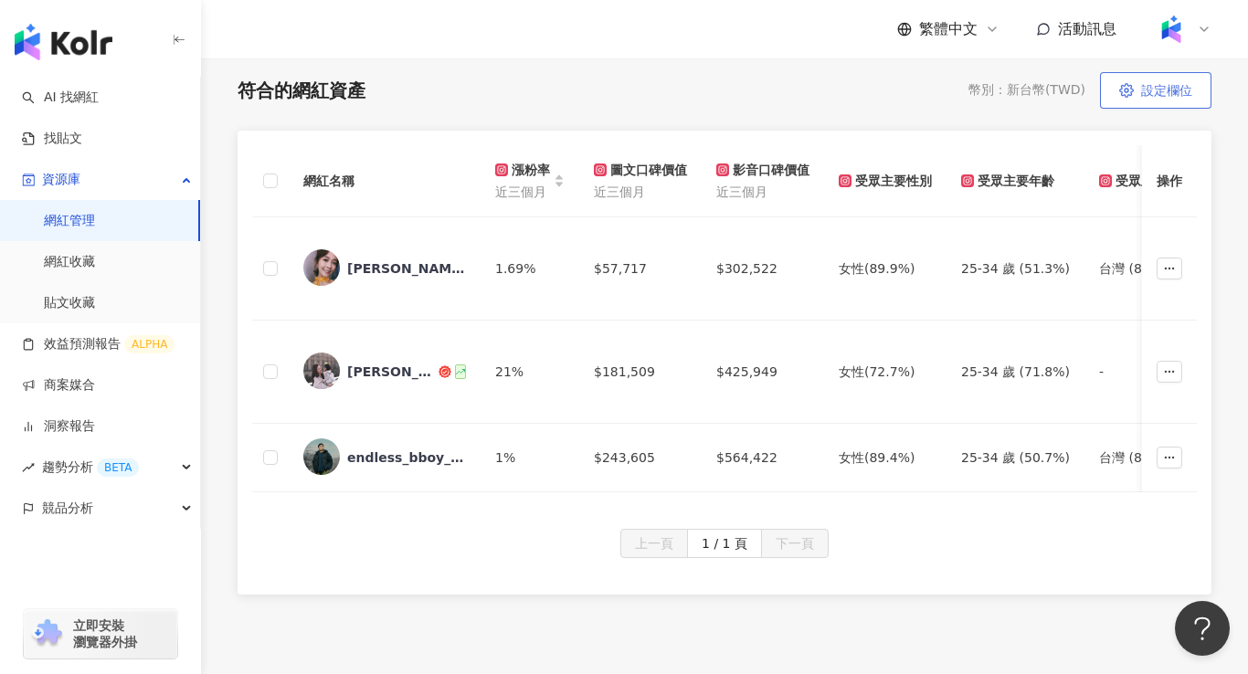
click at [1150, 95] on span "設定欄位" at bounding box center [1167, 90] width 51 height 15
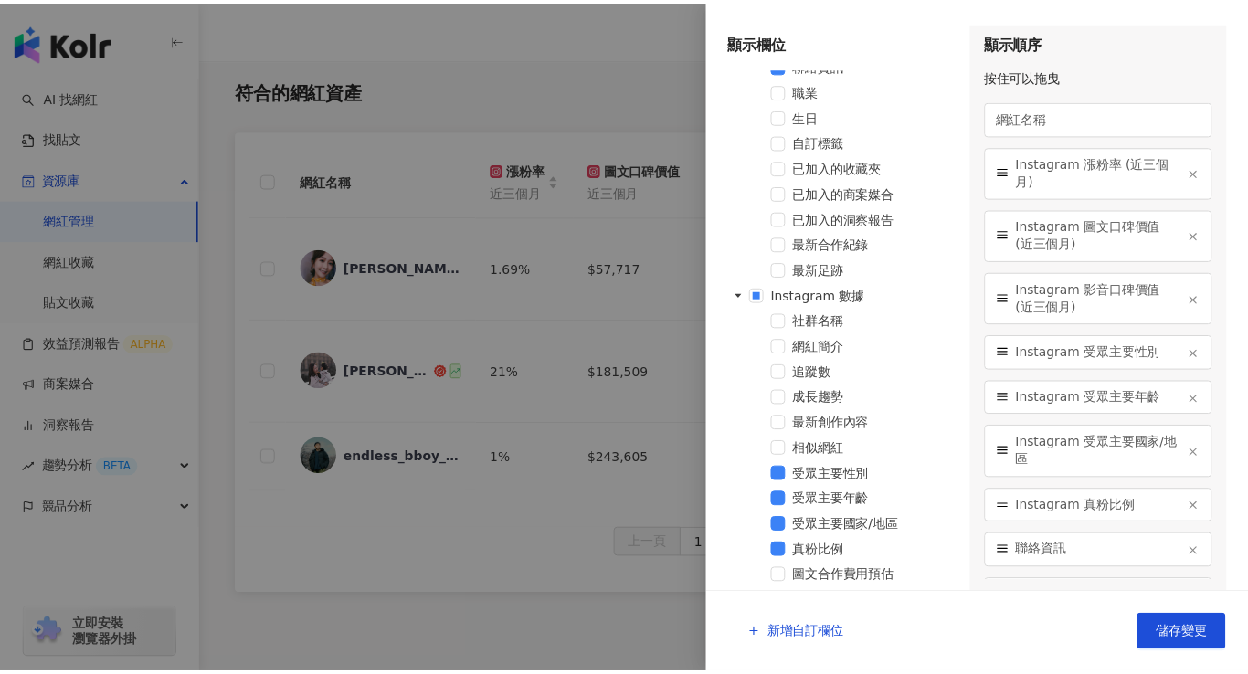
scroll to position [219, 0]
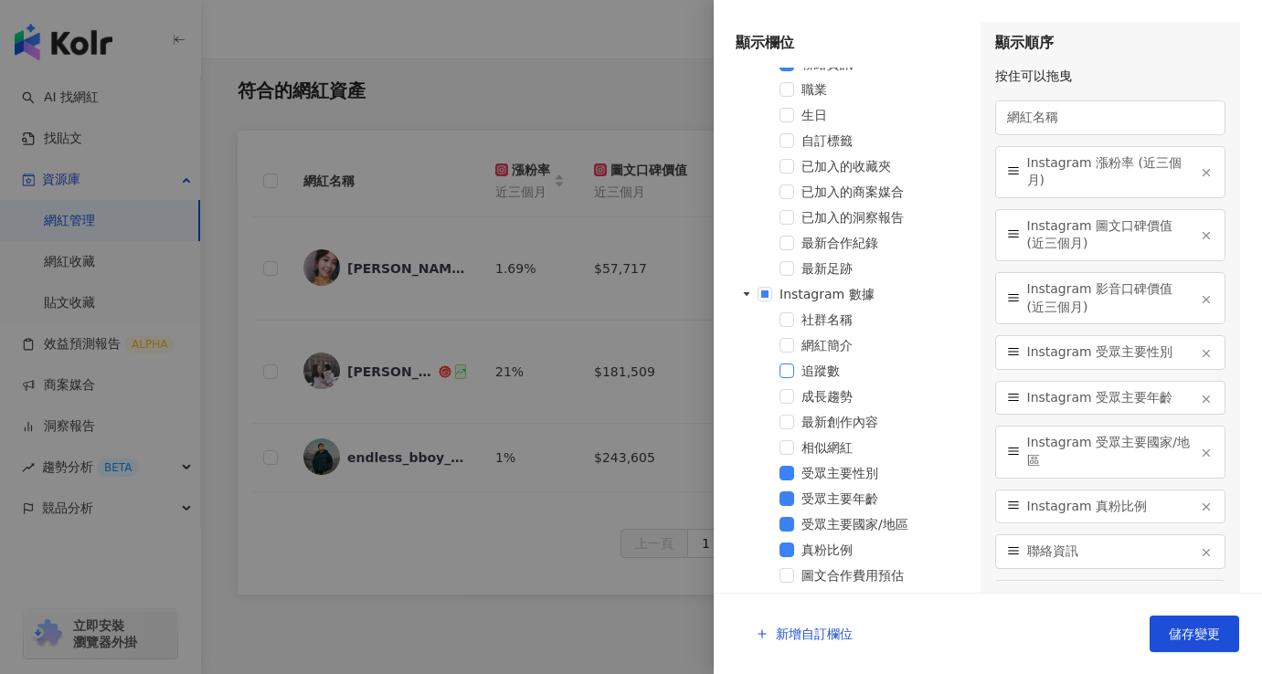
click at [791, 370] on span at bounding box center [787, 371] width 15 height 15
click at [1167, 623] on button "儲存變更" at bounding box center [1195, 634] width 90 height 37
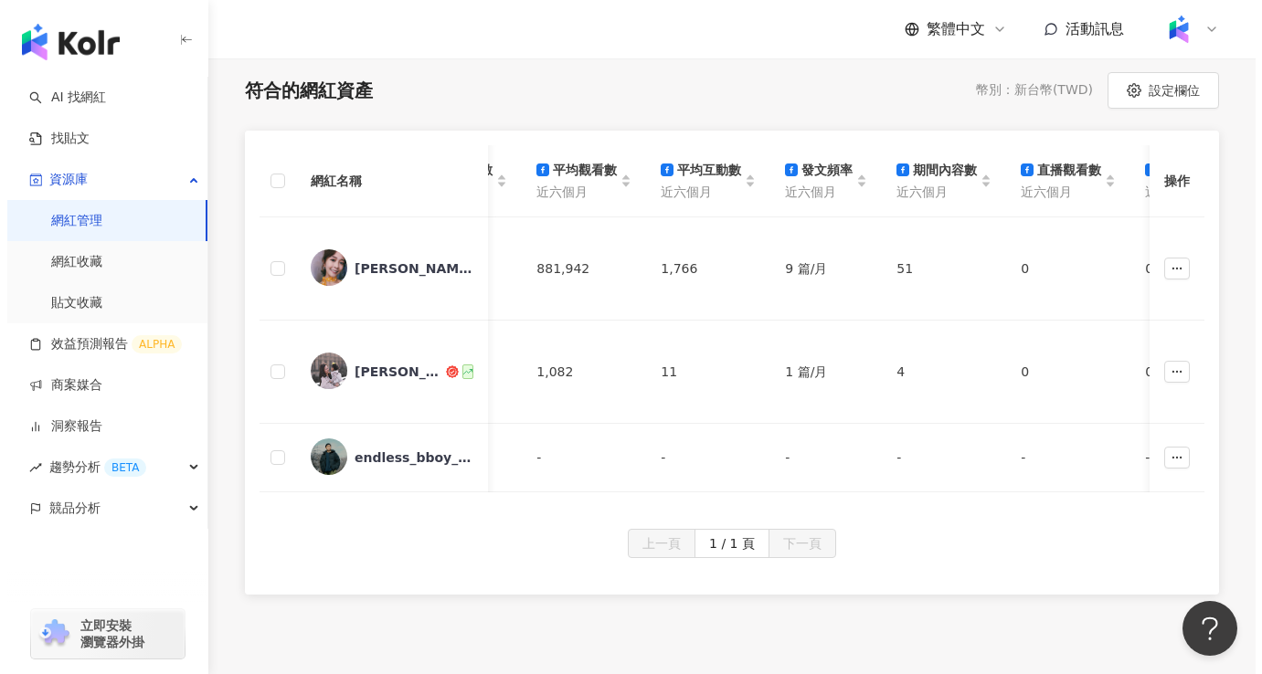
scroll to position [0, 7503]
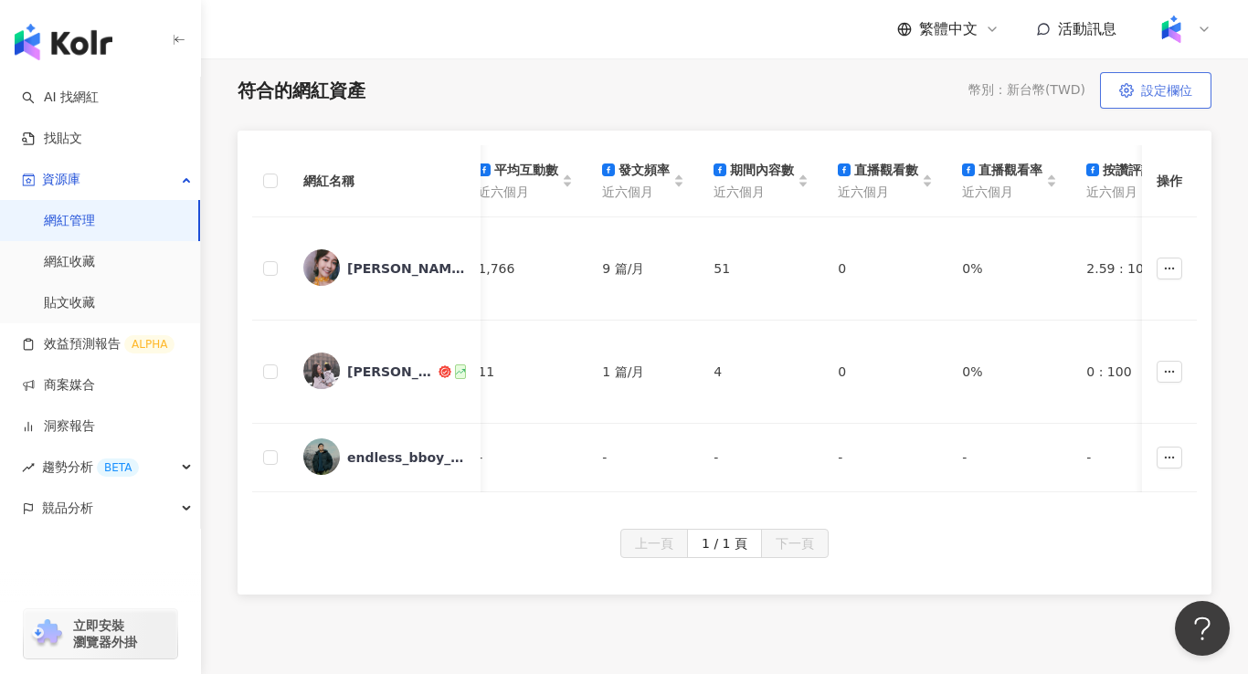
click at [1146, 94] on span "設定欄位" at bounding box center [1167, 90] width 51 height 15
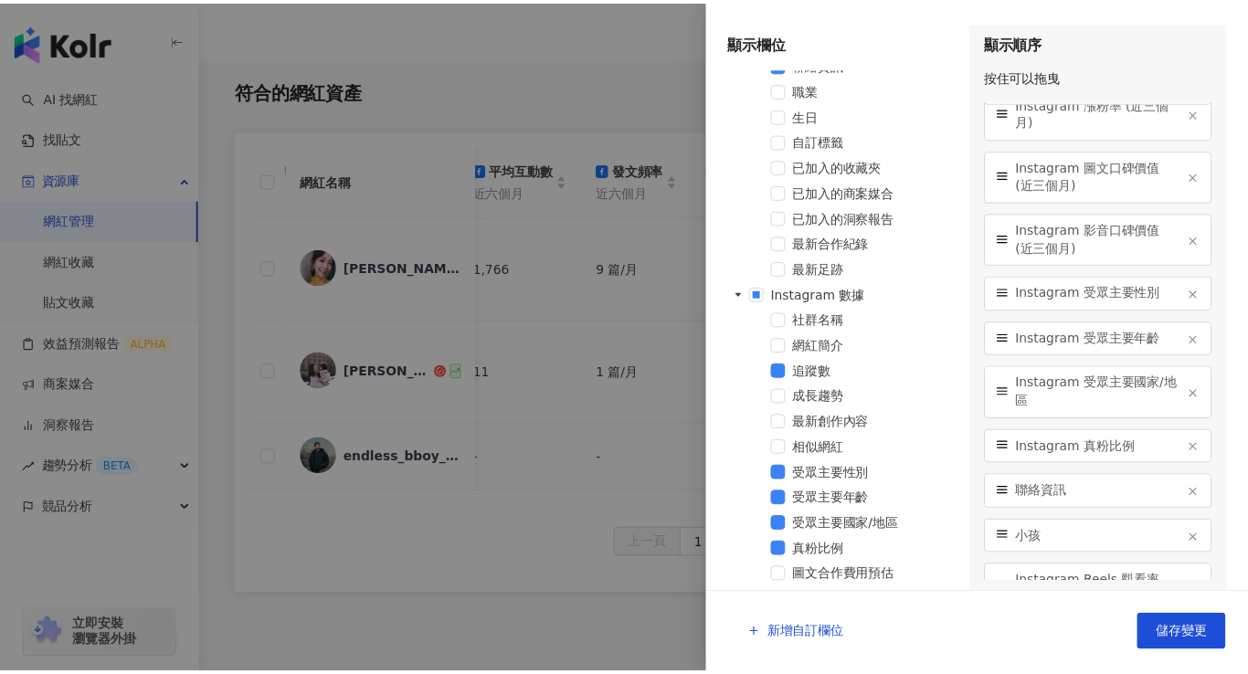
scroll to position [0, 0]
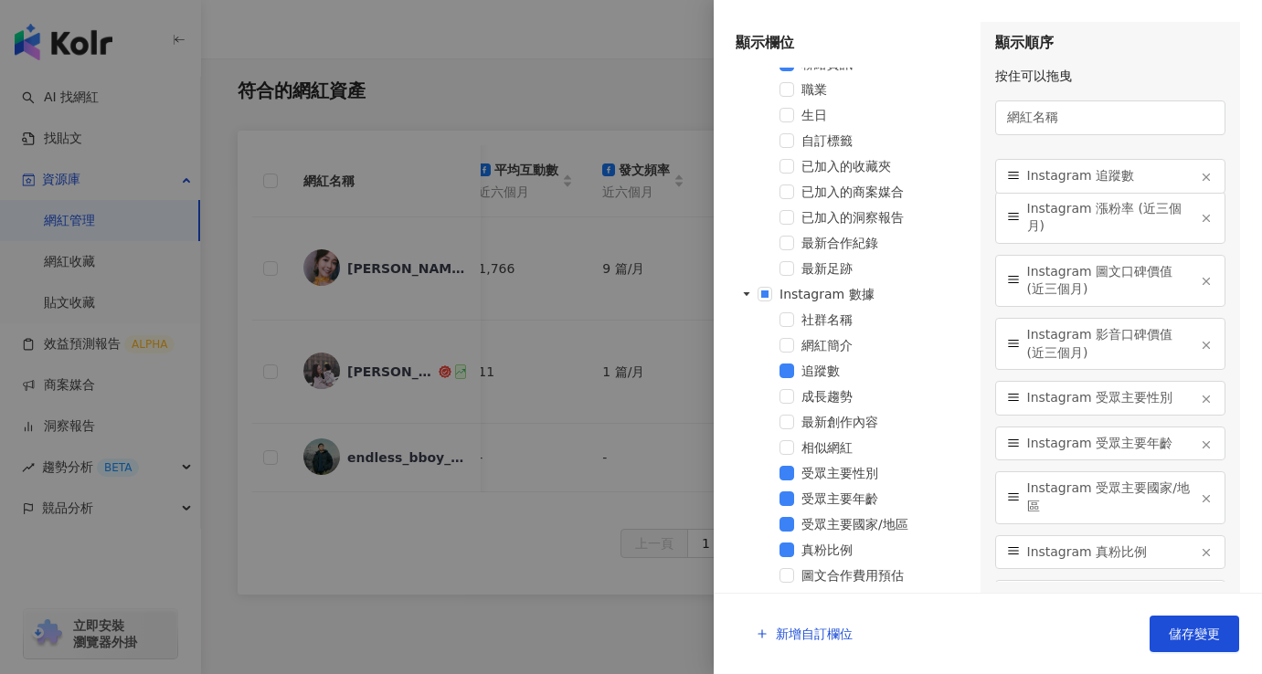
drag, startPoint x: 1010, startPoint y: 563, endPoint x: 999, endPoint y: 175, distance: 388.6
click at [999, 175] on div "Instagram 追蹤數" at bounding box center [1110, 176] width 231 height 35
click at [1180, 642] on button "儲存變更" at bounding box center [1195, 634] width 90 height 37
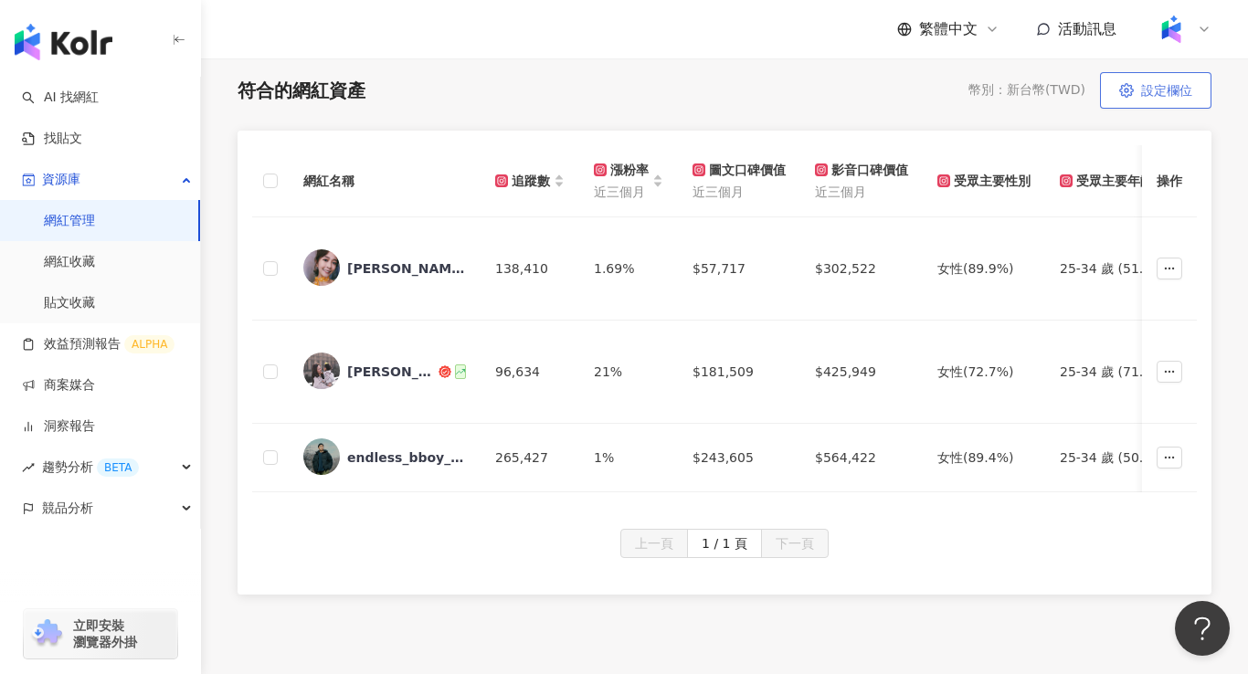
click at [1175, 98] on button "設定欄位" at bounding box center [1156, 90] width 112 height 37
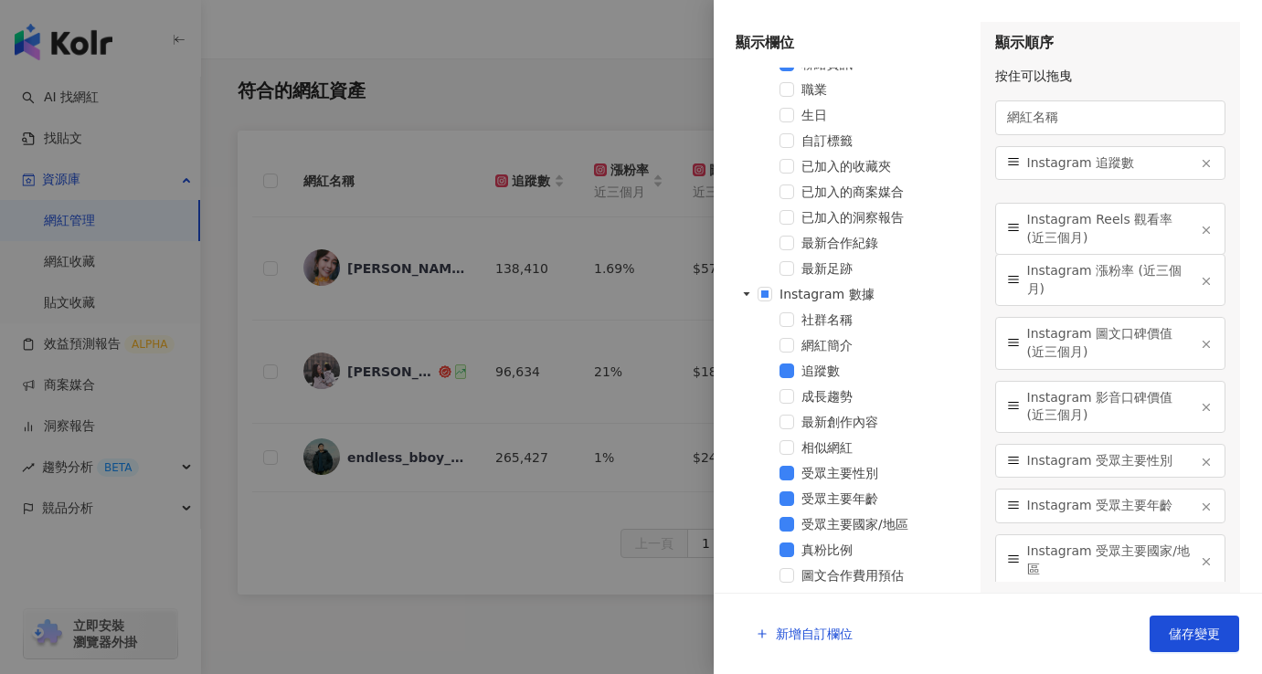
drag, startPoint x: 1011, startPoint y: 477, endPoint x: 1001, endPoint y: 228, distance: 248.8
click at [1001, 228] on div "Instagram Reels 觀看率 (近三個月)" at bounding box center [1110, 229] width 231 height 52
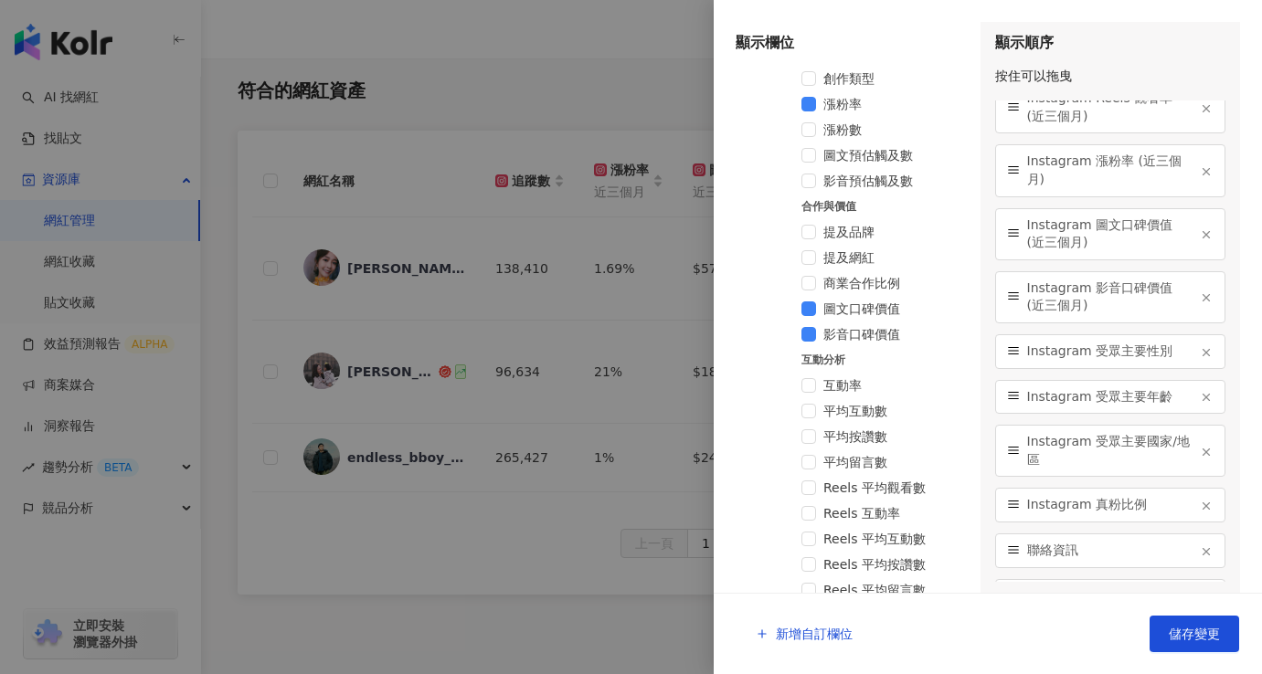
scroll to position [877, 0]
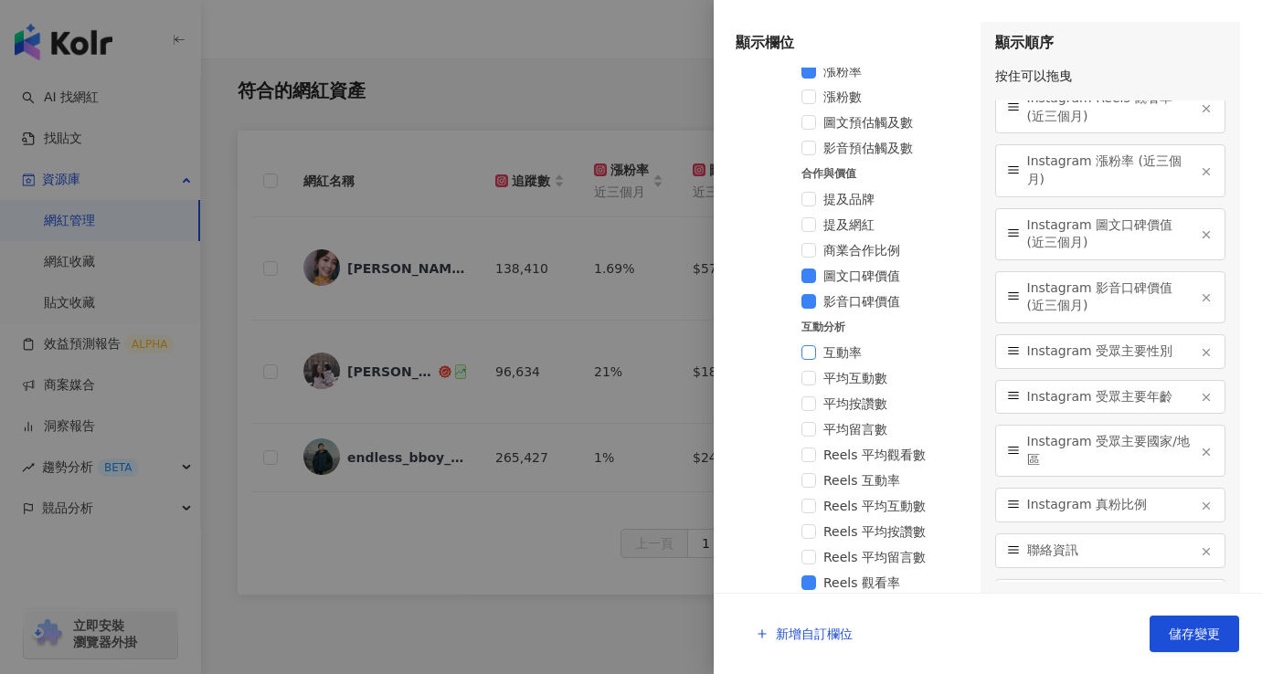
click at [803, 347] on span at bounding box center [809, 352] width 15 height 15
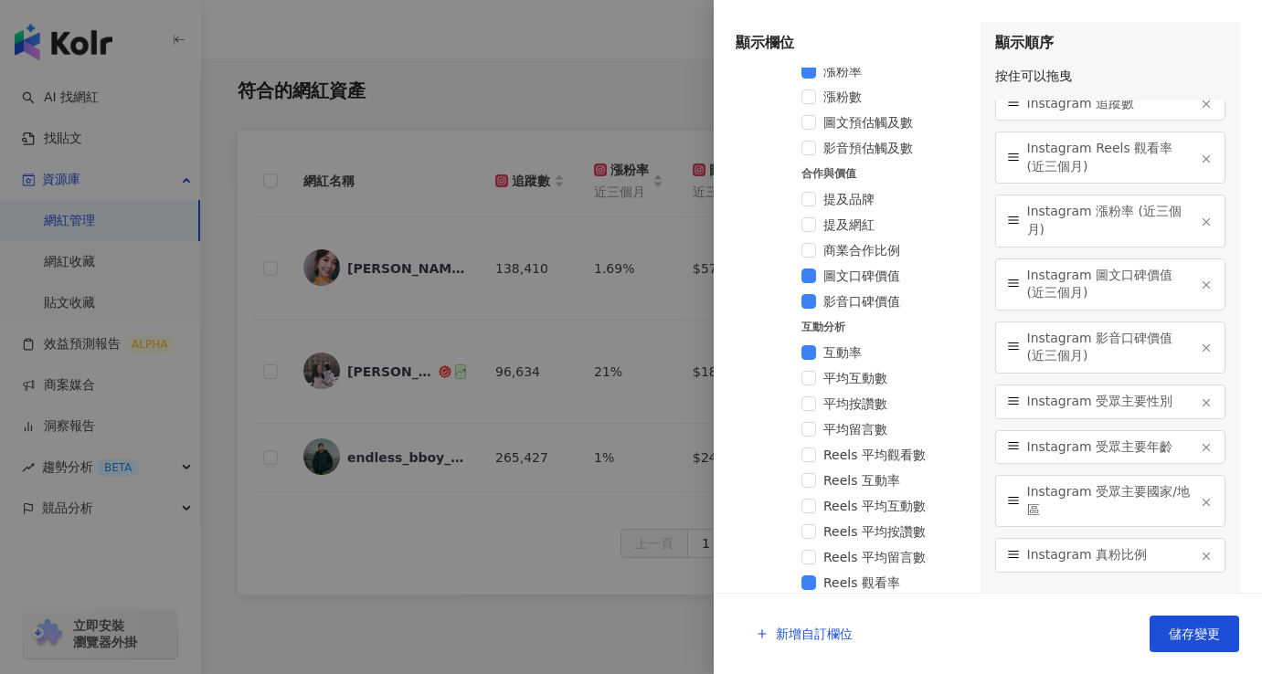
scroll to position [0, 0]
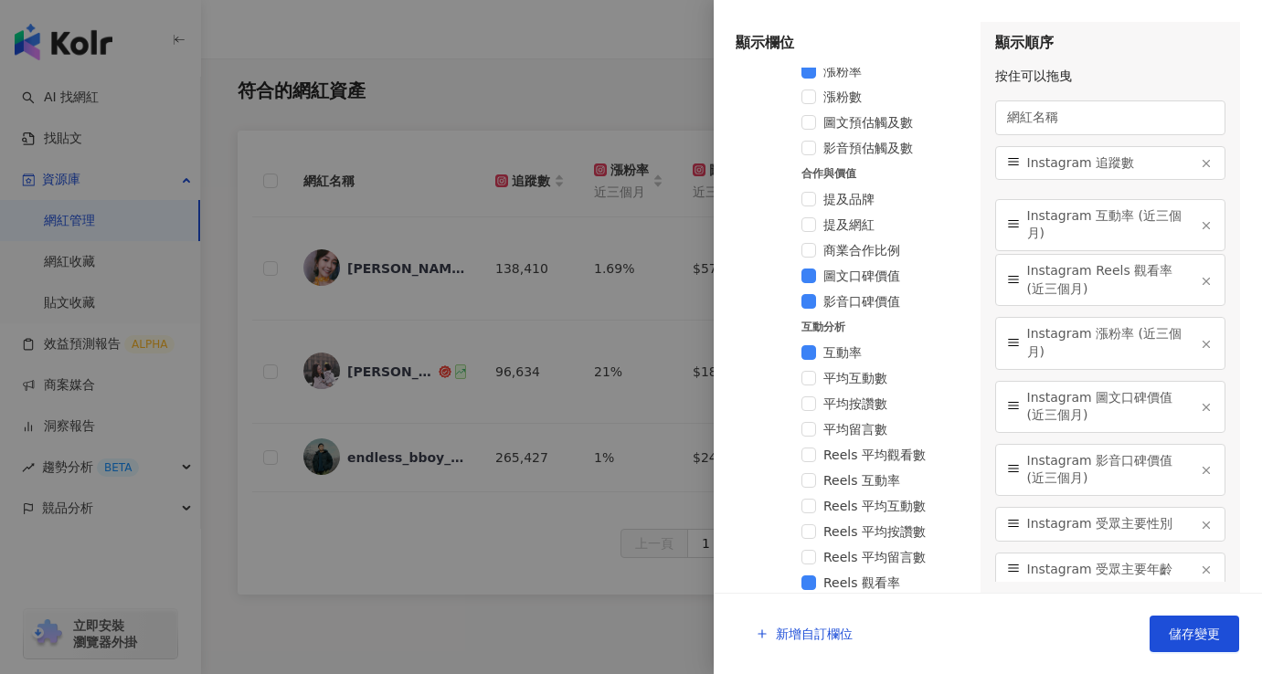
drag, startPoint x: 1012, startPoint y: 558, endPoint x: 1023, endPoint y: 228, distance: 330.1
click at [1023, 228] on div "Instagram 互動率 (近三個月)" at bounding box center [1110, 225] width 231 height 52
click at [1193, 637] on span "儲存變更" at bounding box center [1194, 634] width 51 height 15
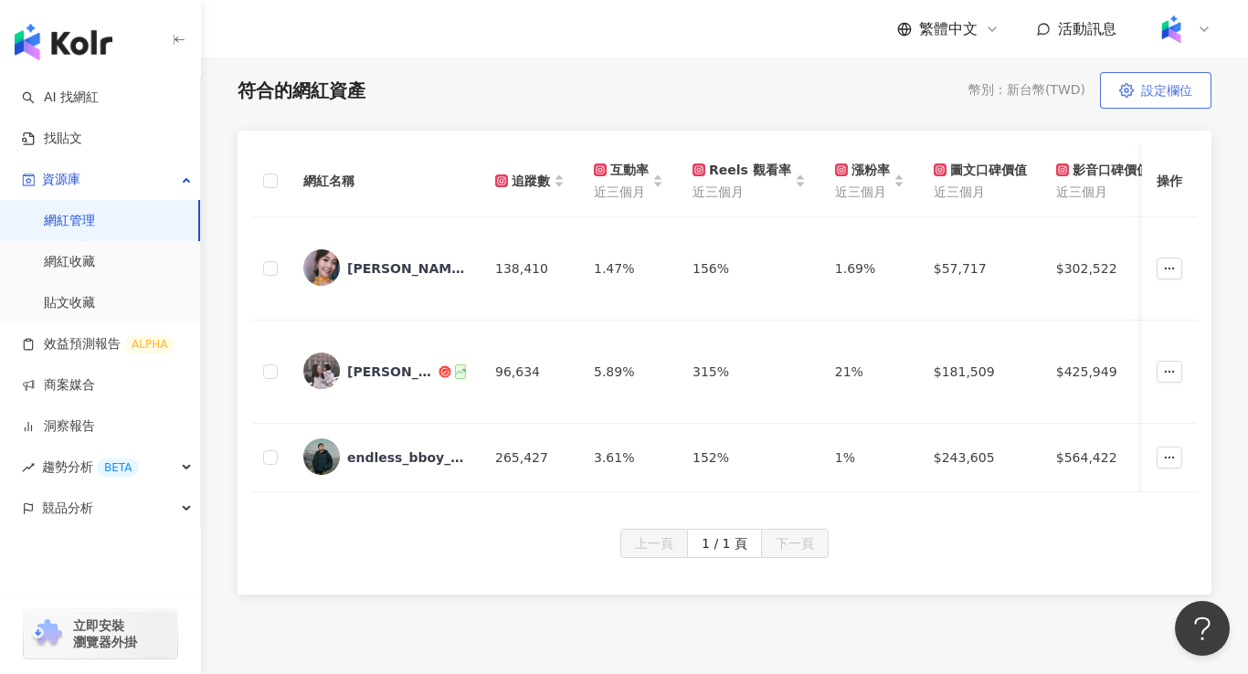
click at [1171, 97] on span "設定欄位" at bounding box center [1167, 90] width 51 height 15
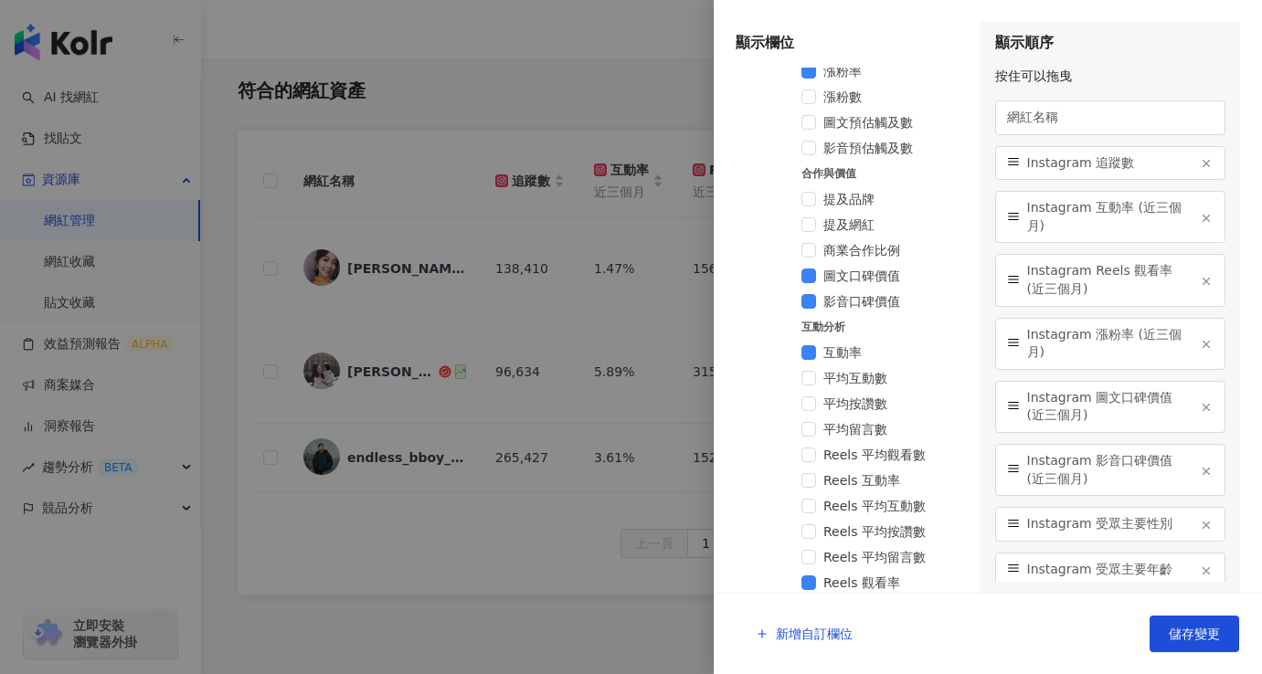
scroll to position [987, 0]
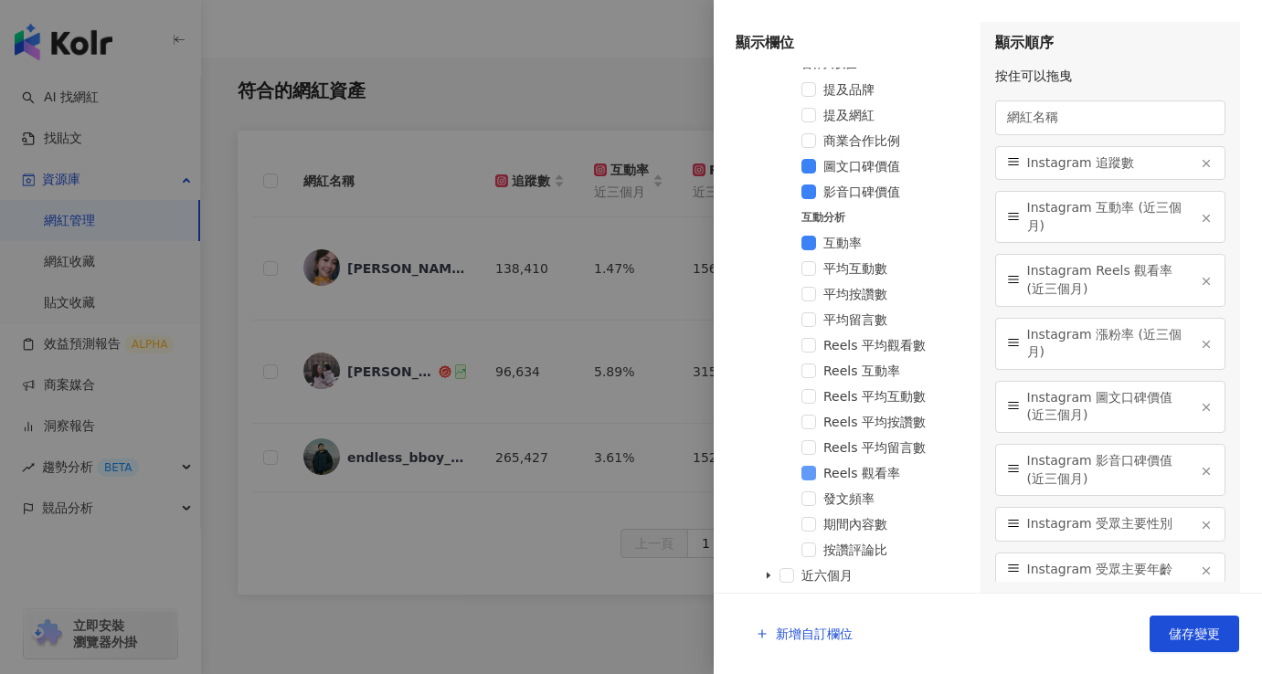
click at [812, 475] on span at bounding box center [809, 473] width 15 height 15
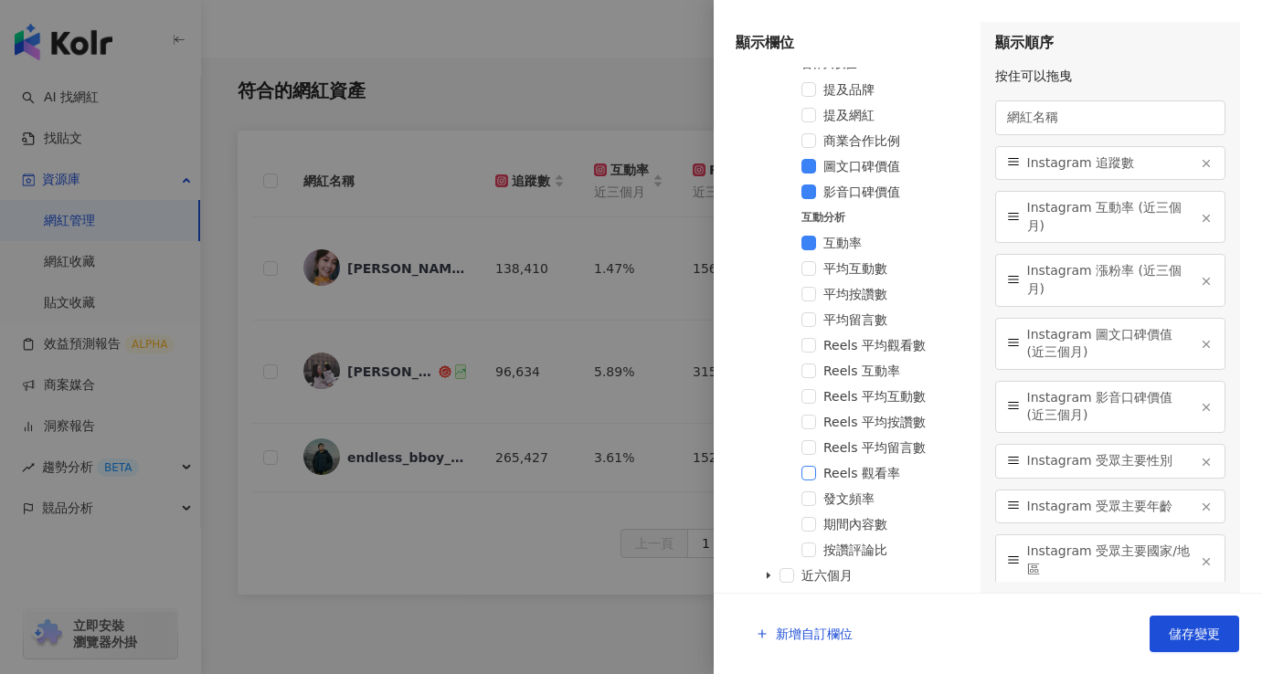
click at [812, 473] on span at bounding box center [809, 473] width 15 height 15
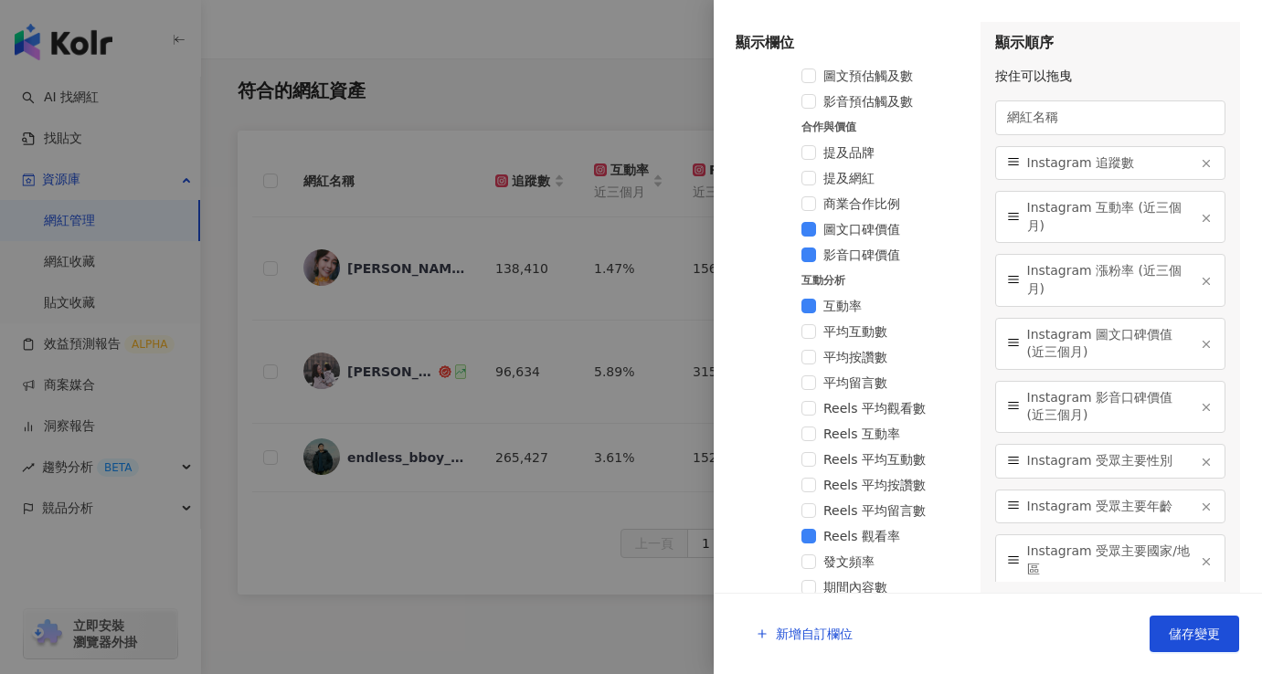
scroll to position [893, 0]
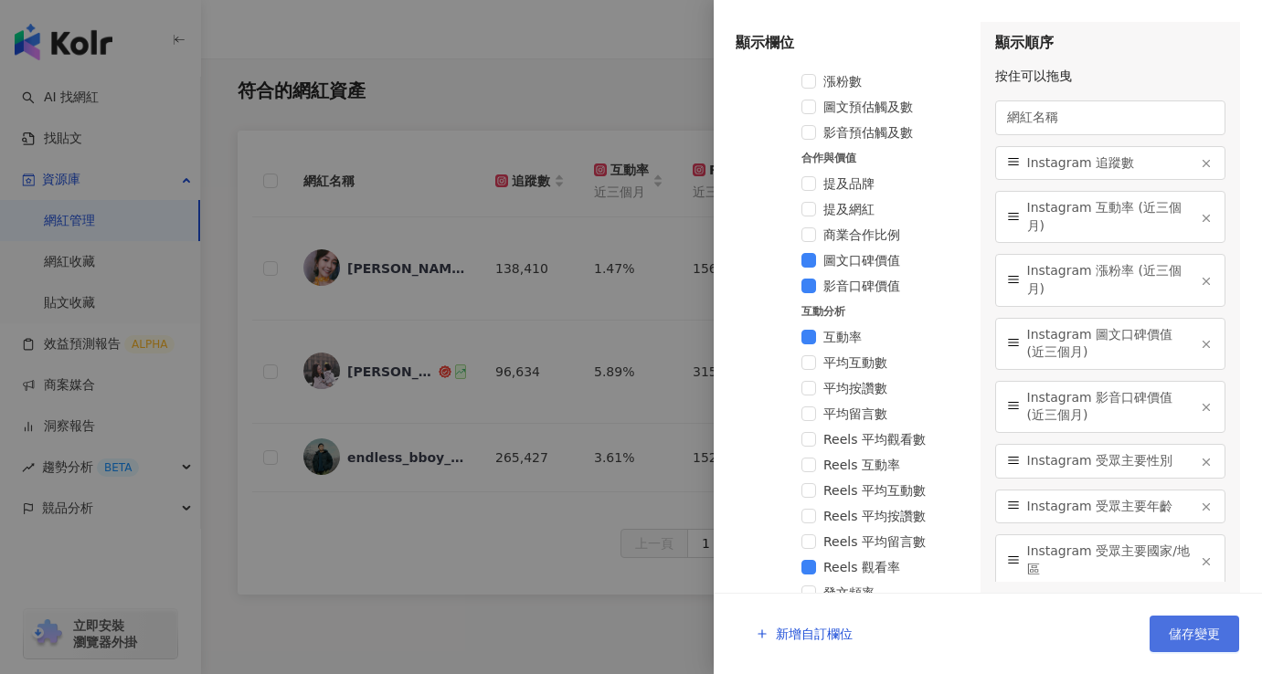
click at [1176, 634] on span "儲存變更" at bounding box center [1194, 634] width 51 height 15
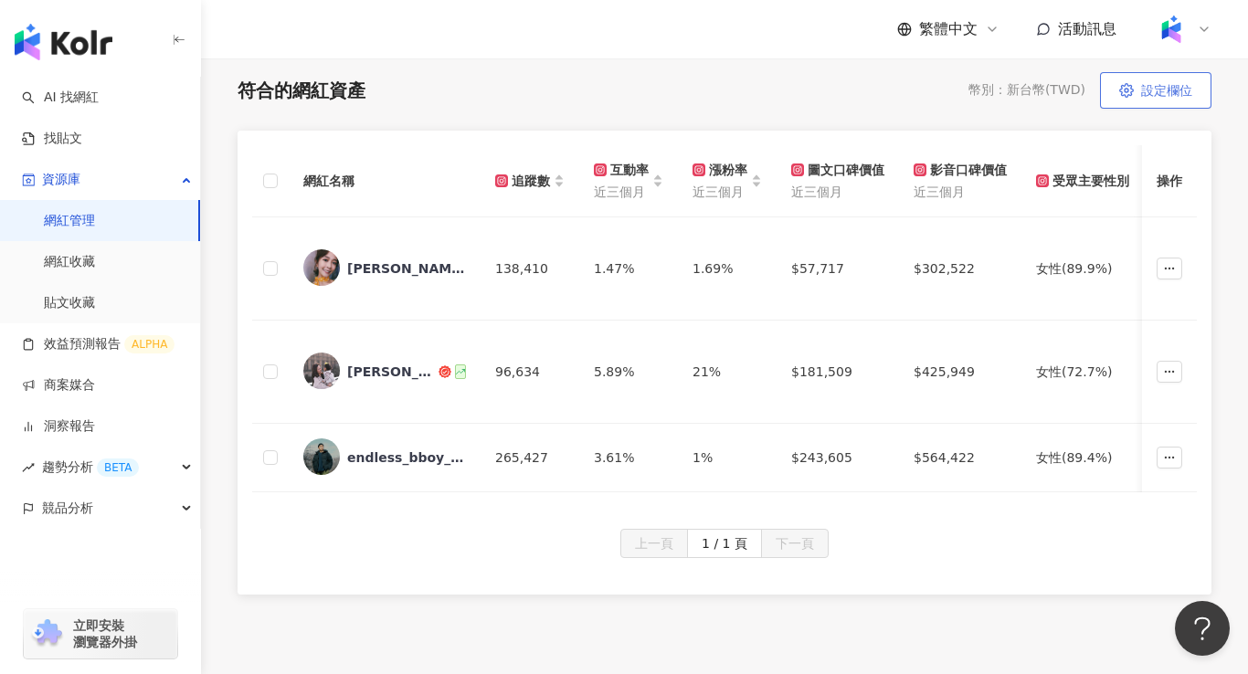
click at [1153, 91] on span "設定欄位" at bounding box center [1167, 90] width 51 height 15
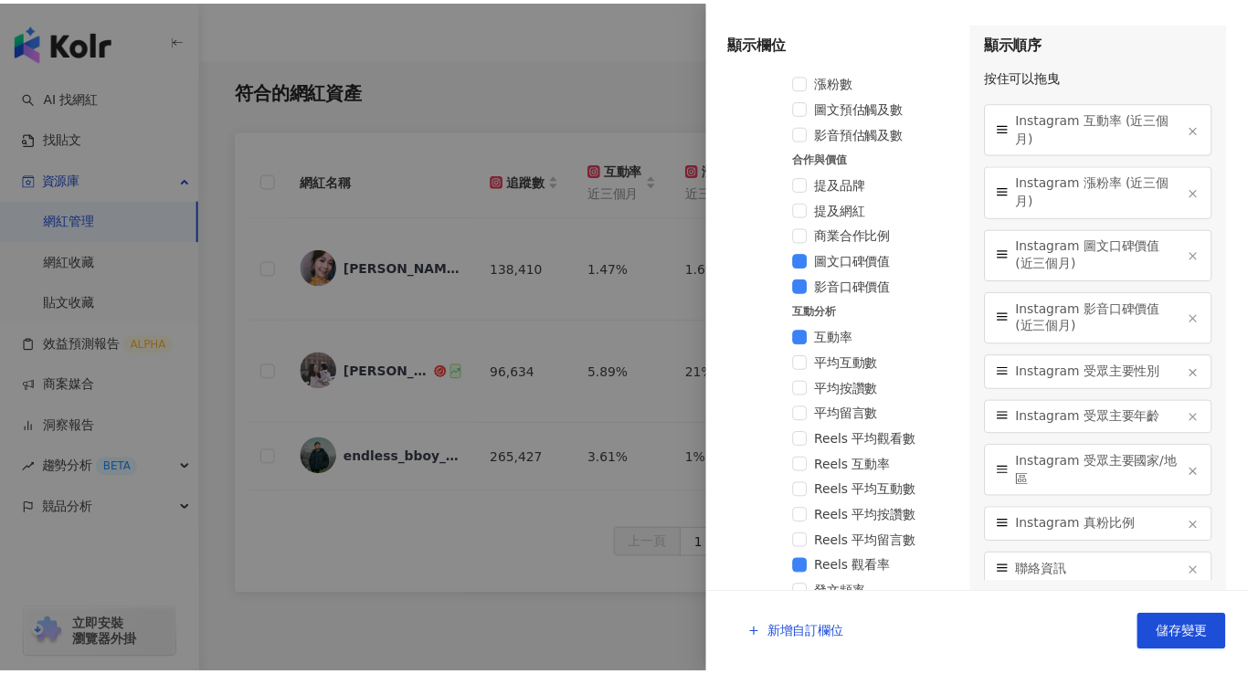
scroll to position [0, 0]
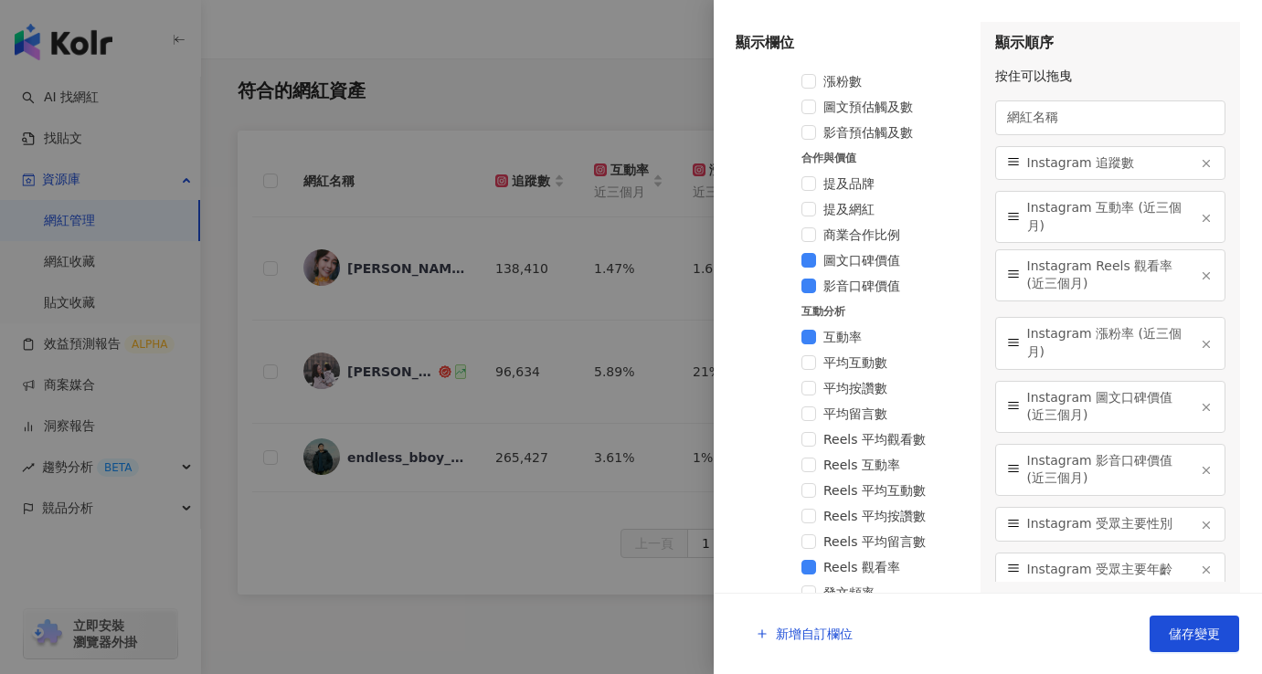
drag, startPoint x: 1014, startPoint y: 559, endPoint x: 1007, endPoint y: 280, distance: 279.8
click at [1007, 280] on icon at bounding box center [1013, 274] width 13 height 13
click at [1174, 636] on span "儲存變更" at bounding box center [1194, 634] width 51 height 15
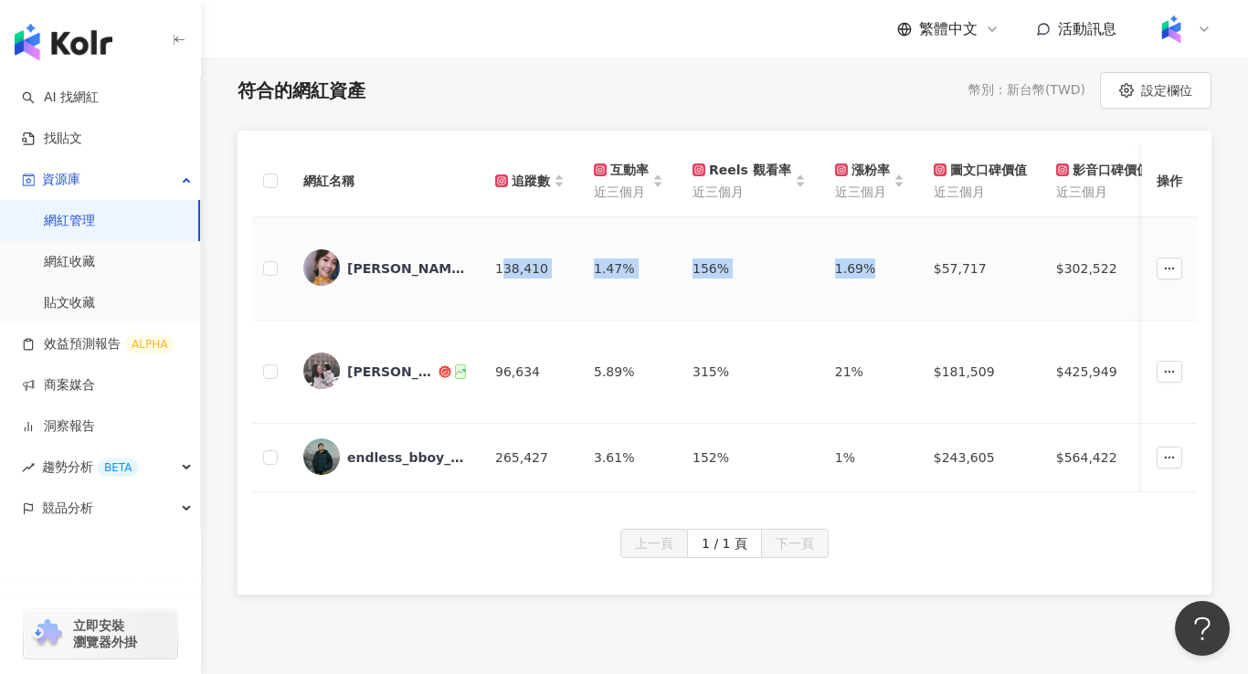
drag, startPoint x: 499, startPoint y: 270, endPoint x: 882, endPoint y: 270, distance: 382.9
click at [655, 268] on div "1.47%" at bounding box center [628, 269] width 69 height 20
drag, startPoint x: 495, startPoint y: 263, endPoint x: 922, endPoint y: 271, distance: 426.9
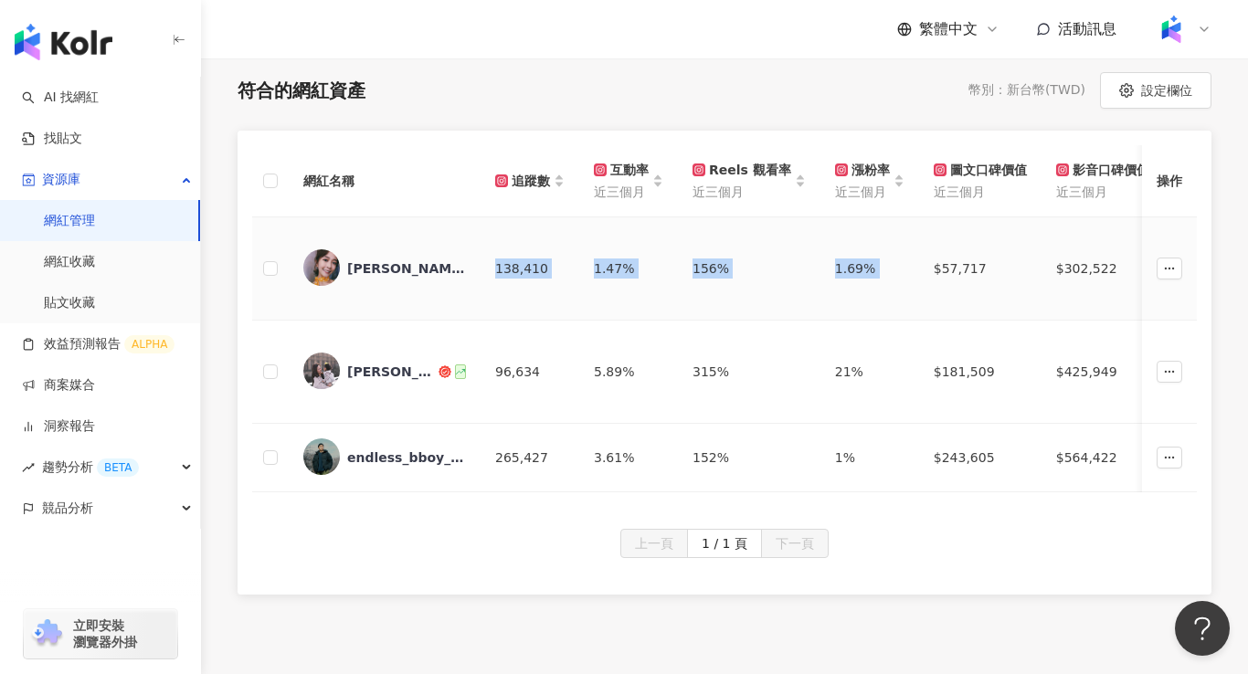
copy tr "138,410 1.47% 156% 1.69%"
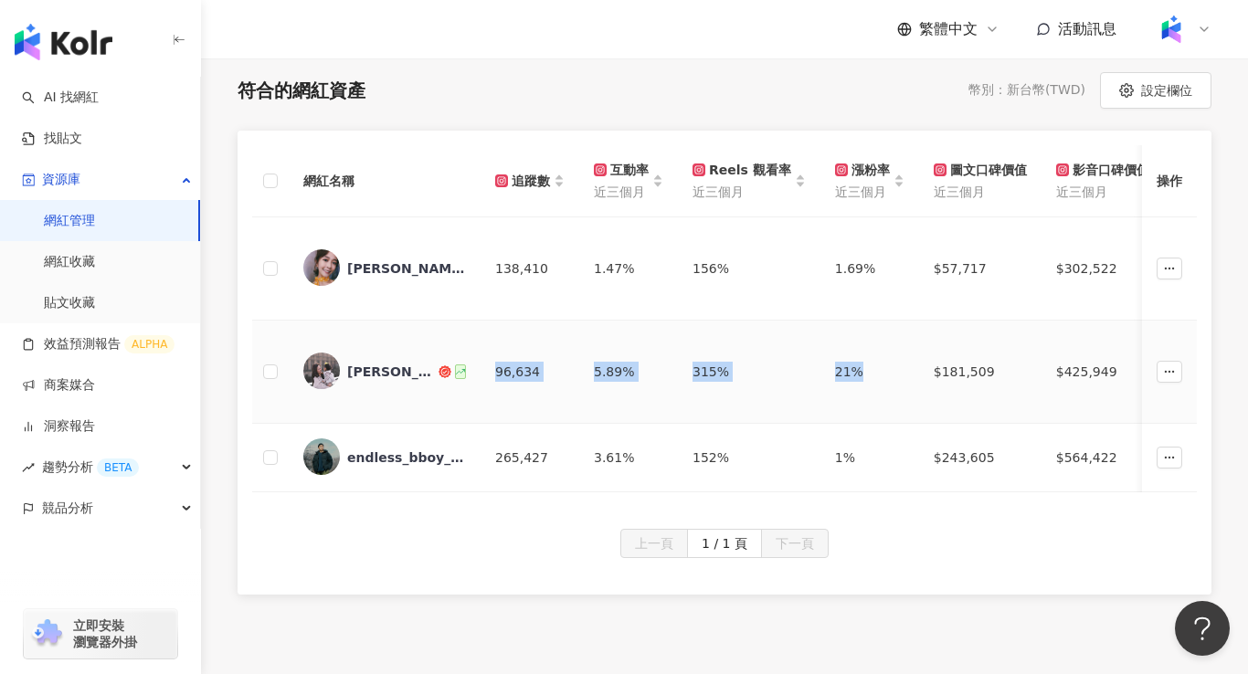
drag, startPoint x: 493, startPoint y: 371, endPoint x: 851, endPoint y: 377, distance: 358.3
copy tr "96,634 5.89% 315% 21%"
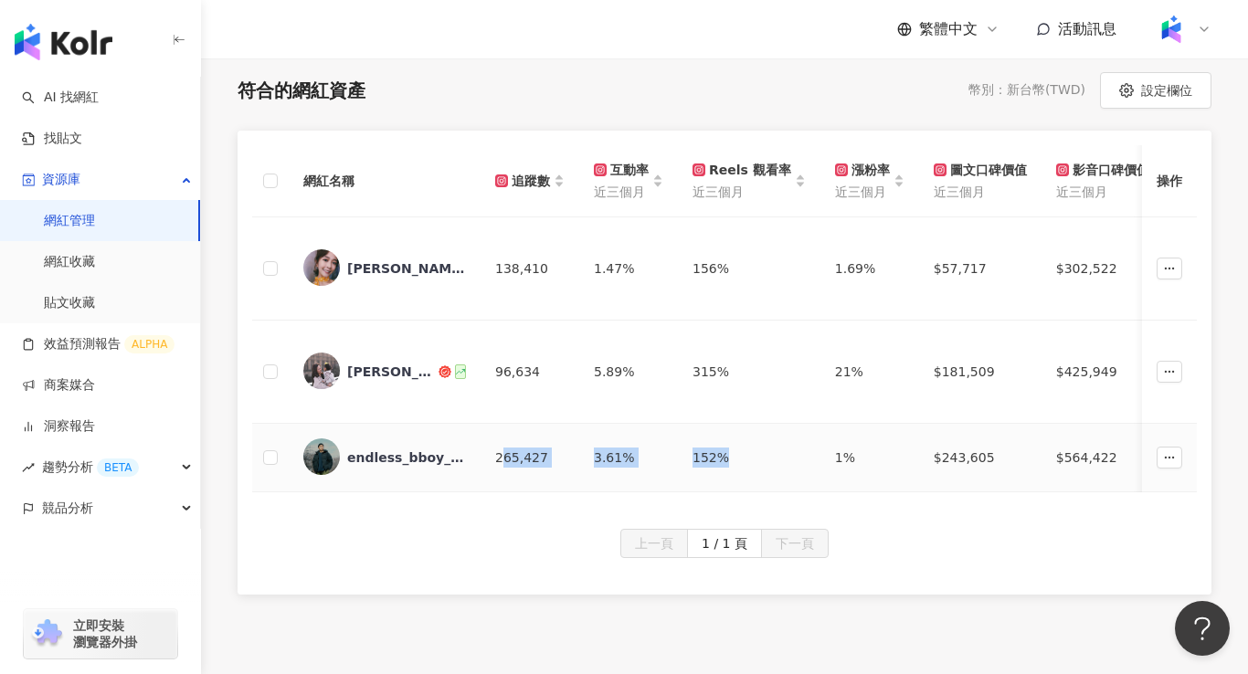
drag, startPoint x: 501, startPoint y: 459, endPoint x: 760, endPoint y: 458, distance: 259.6
click at [761, 459] on div "152%" at bounding box center [749, 458] width 113 height 20
drag, startPoint x: 493, startPoint y: 457, endPoint x: 860, endPoint y: 457, distance: 367.4
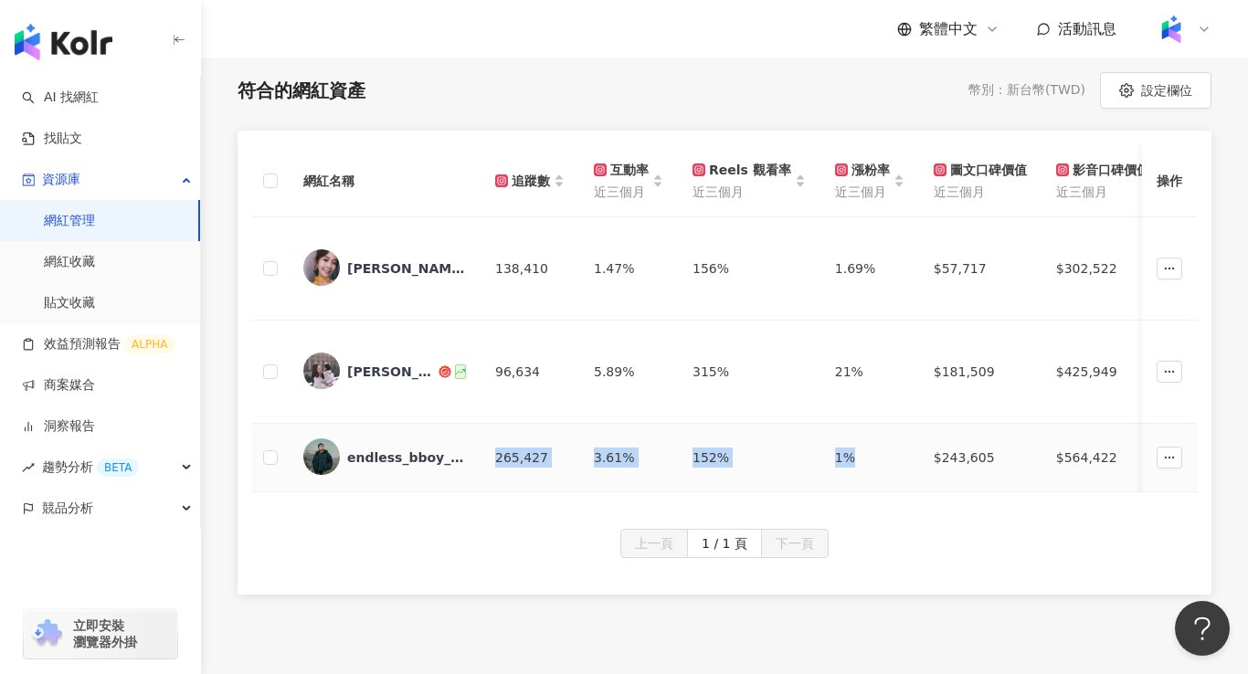
copy tr "265,427 3.61% 152% 1%"
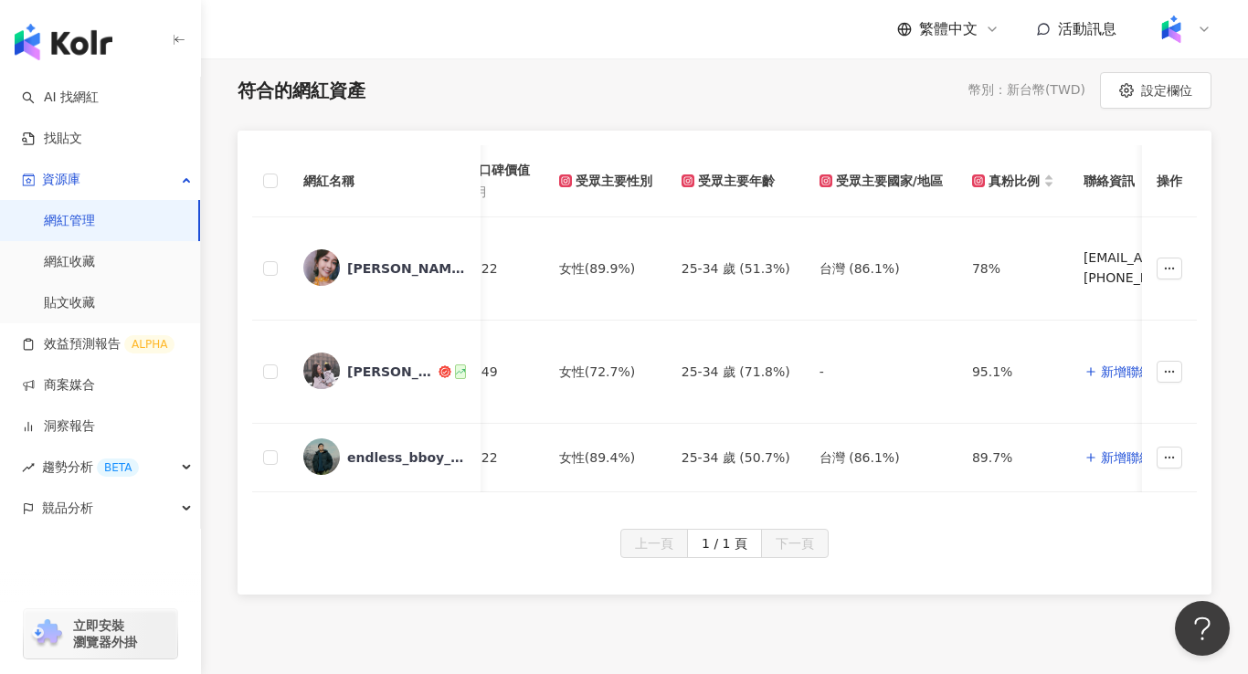
scroll to position [0, 649]
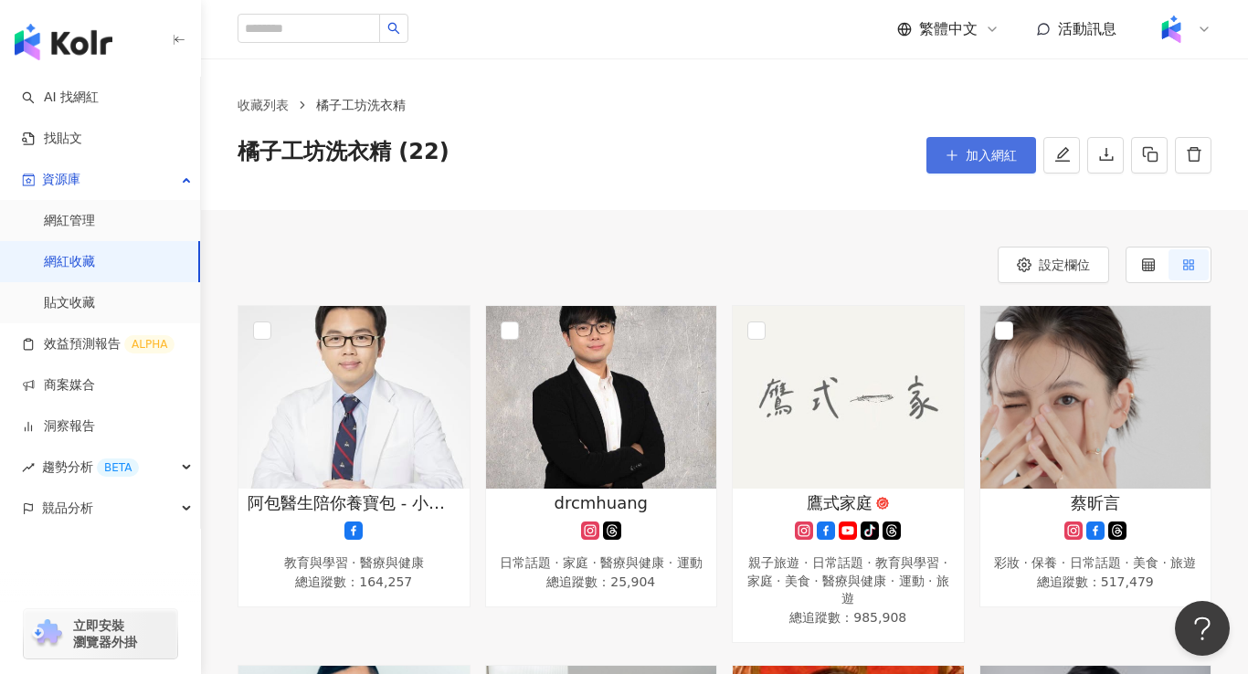
click at [989, 163] on button "加入網紅" at bounding box center [982, 155] width 110 height 37
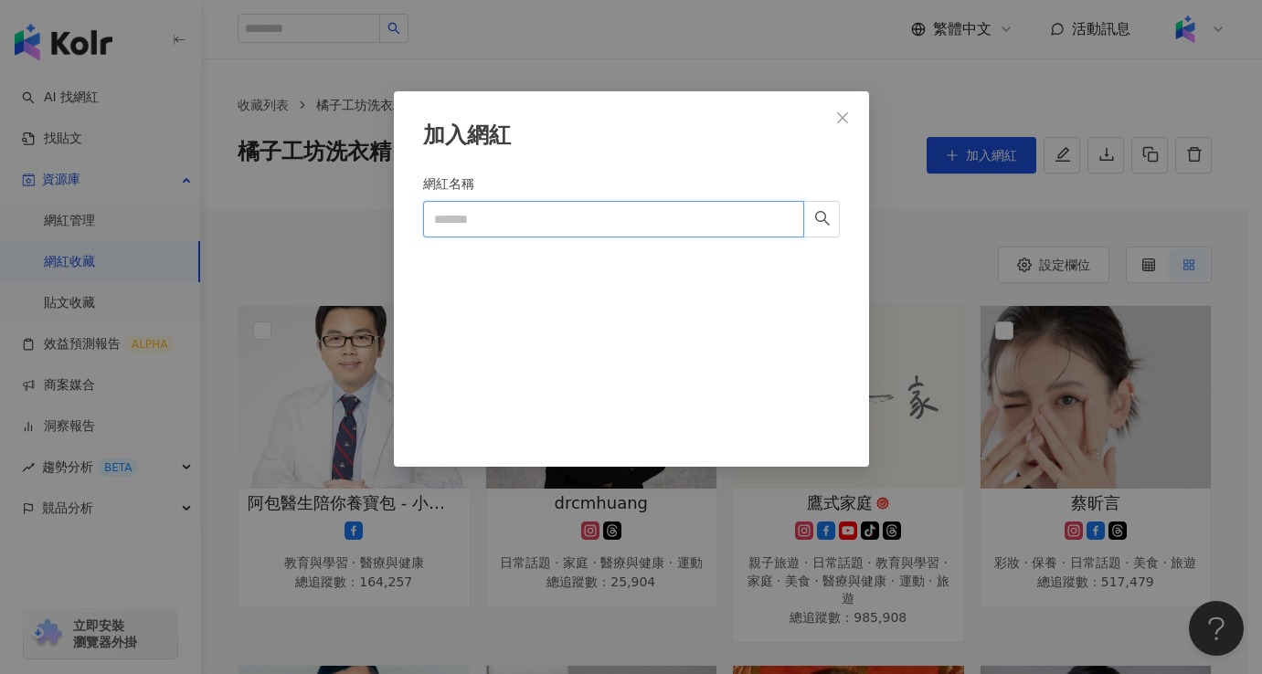
click at [618, 223] on input "網紅名稱" at bounding box center [613, 219] width 381 height 37
click at [857, 120] on span "Close" at bounding box center [842, 118] width 37 height 15
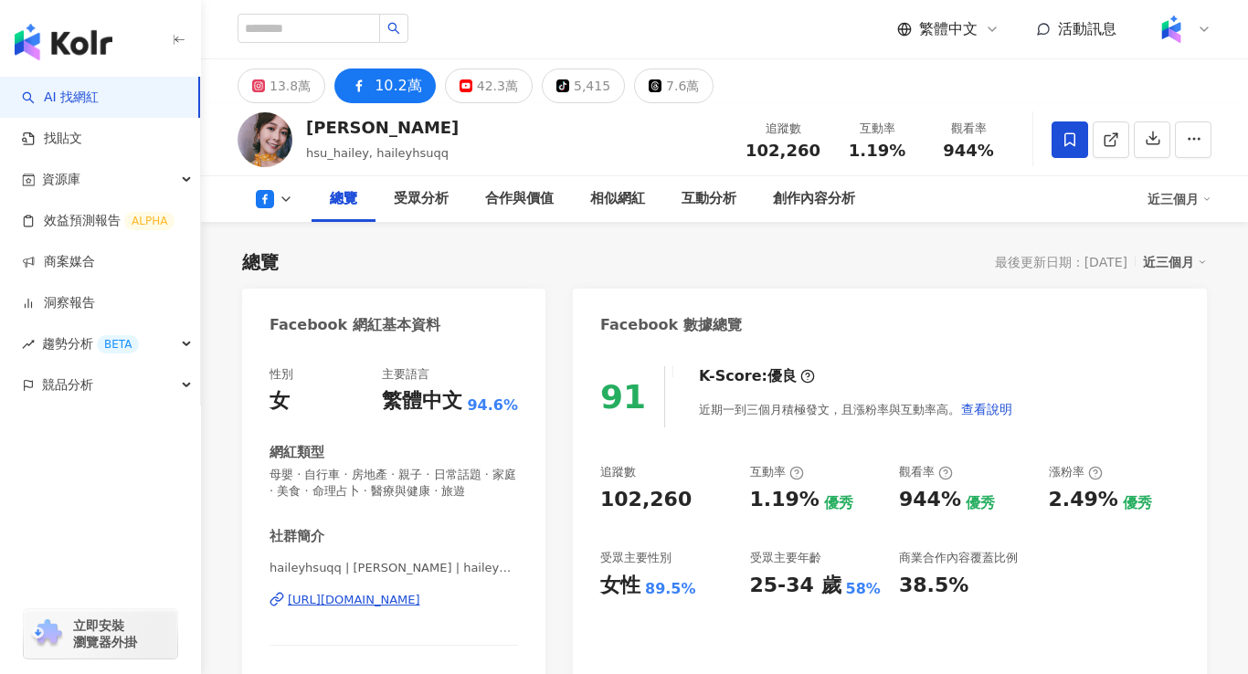
scroll to position [110, 0]
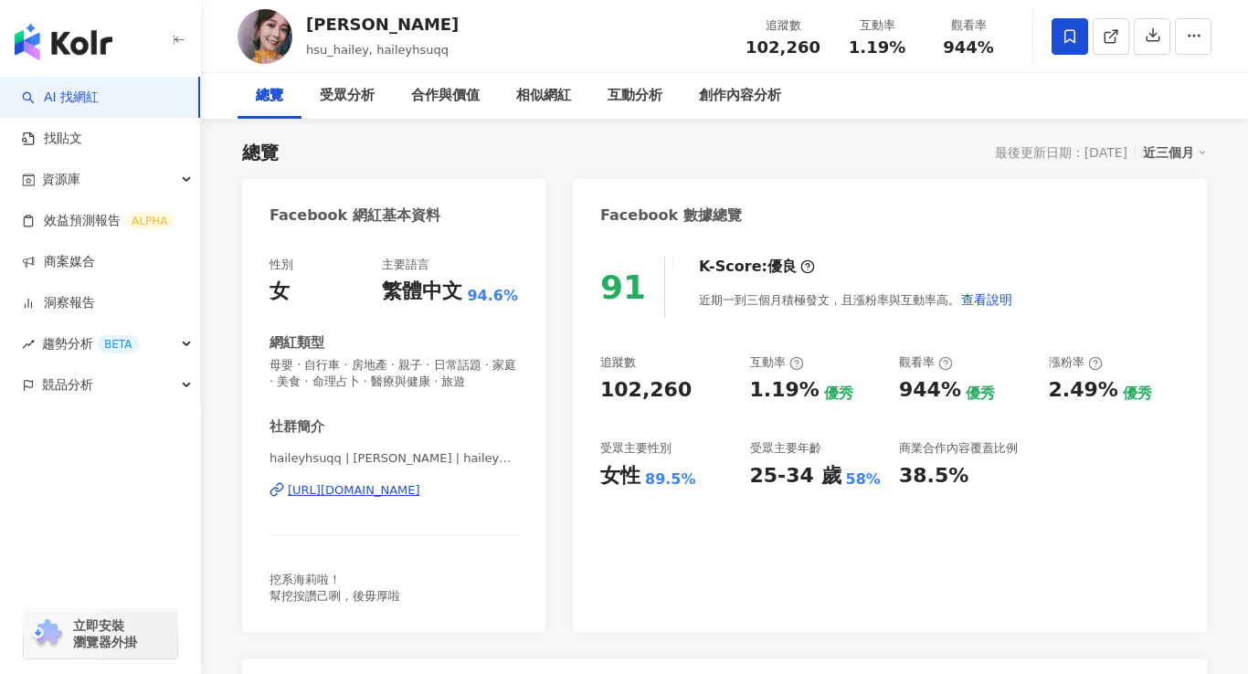
click at [386, 487] on div "[URL][DOMAIN_NAME]" at bounding box center [354, 491] width 133 height 16
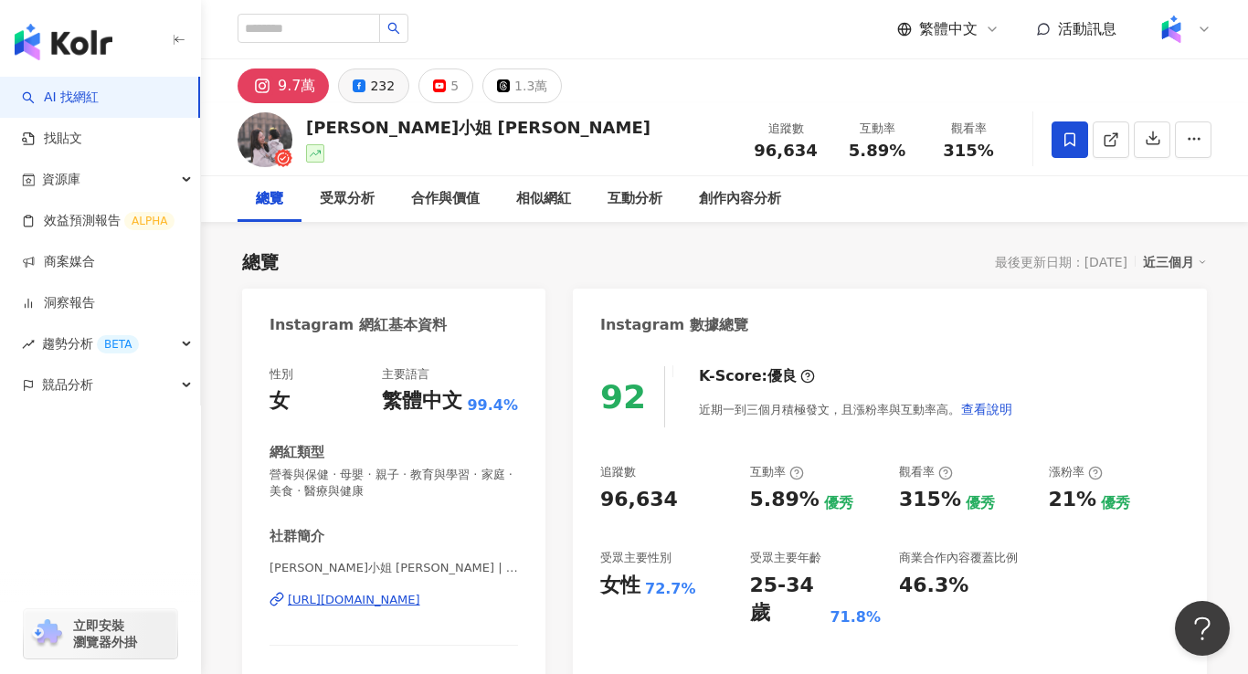
click at [359, 75] on button "232" at bounding box center [373, 86] width 71 height 35
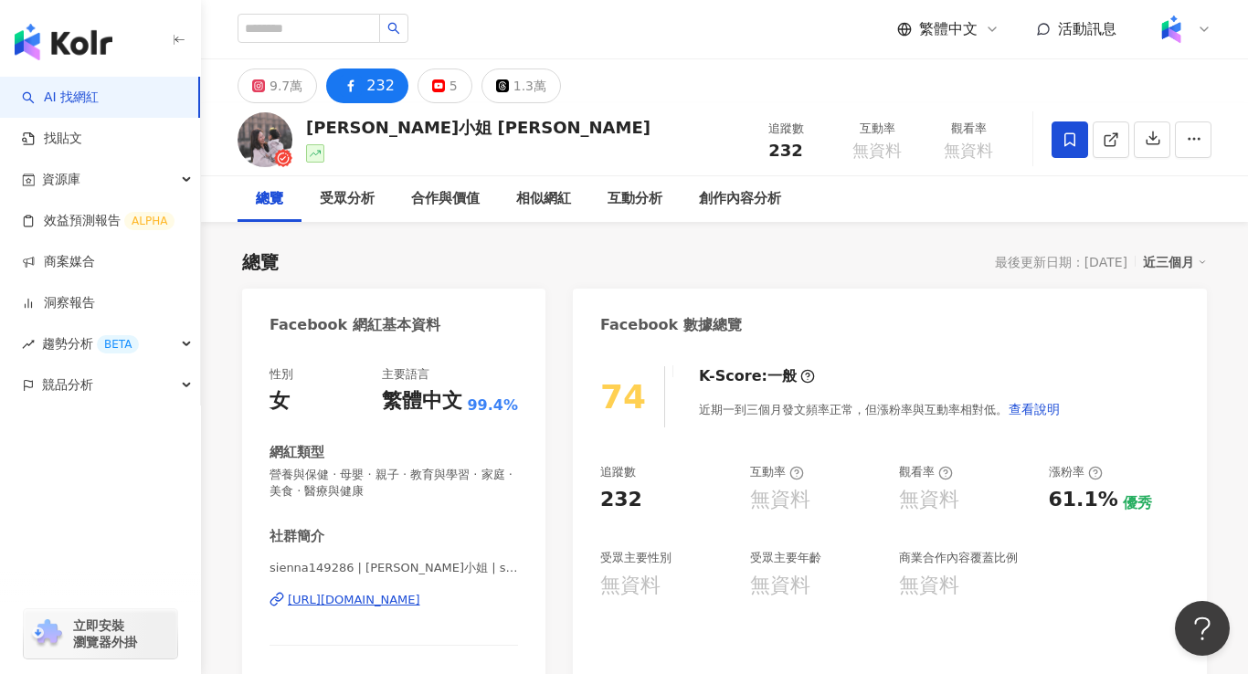
click at [409, 600] on div "https://www.facebook.com/236760456168758" at bounding box center [354, 600] width 133 height 16
